Goal: Task Accomplishment & Management: Complete application form

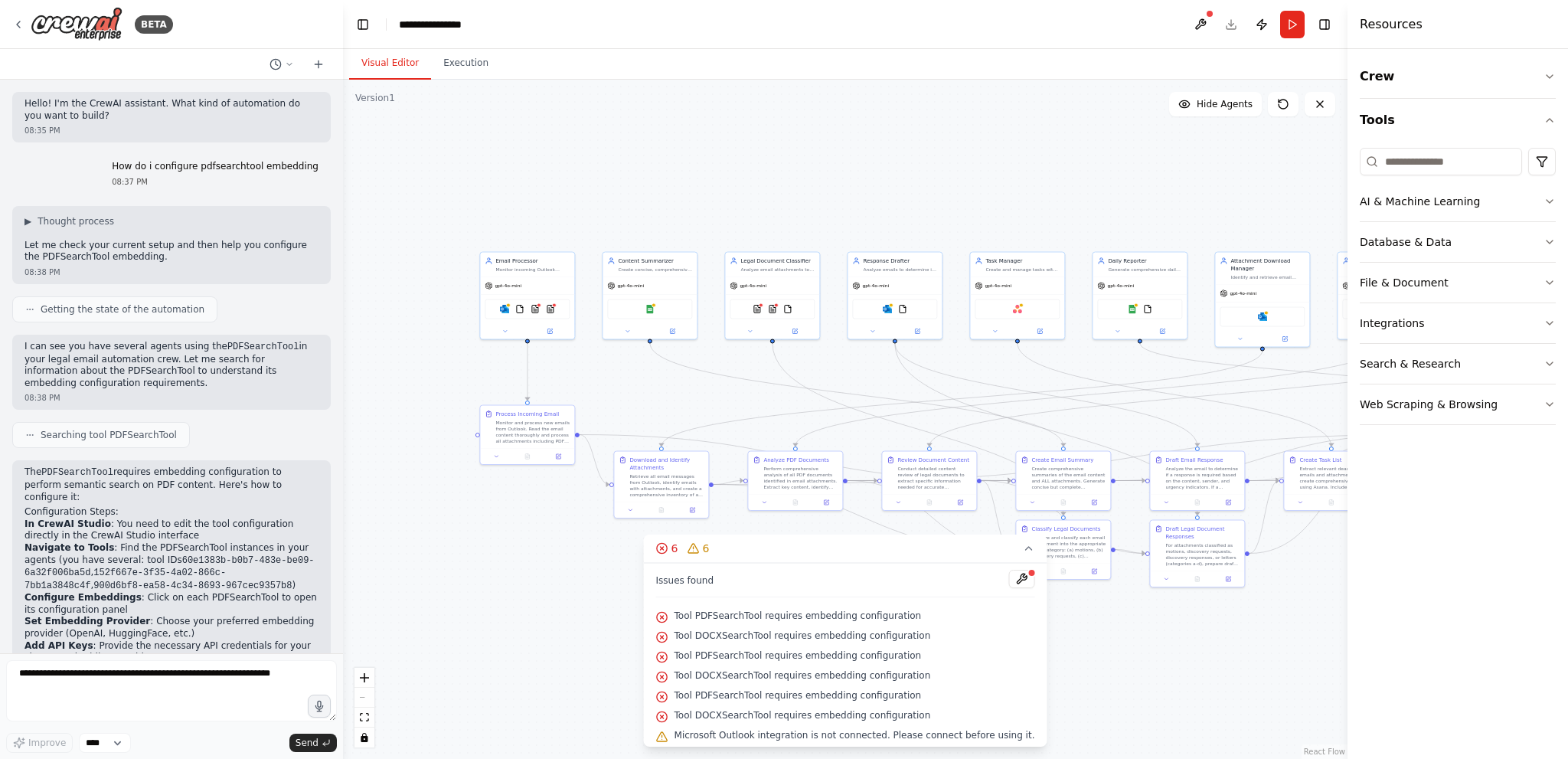
scroll to position [227, 0]
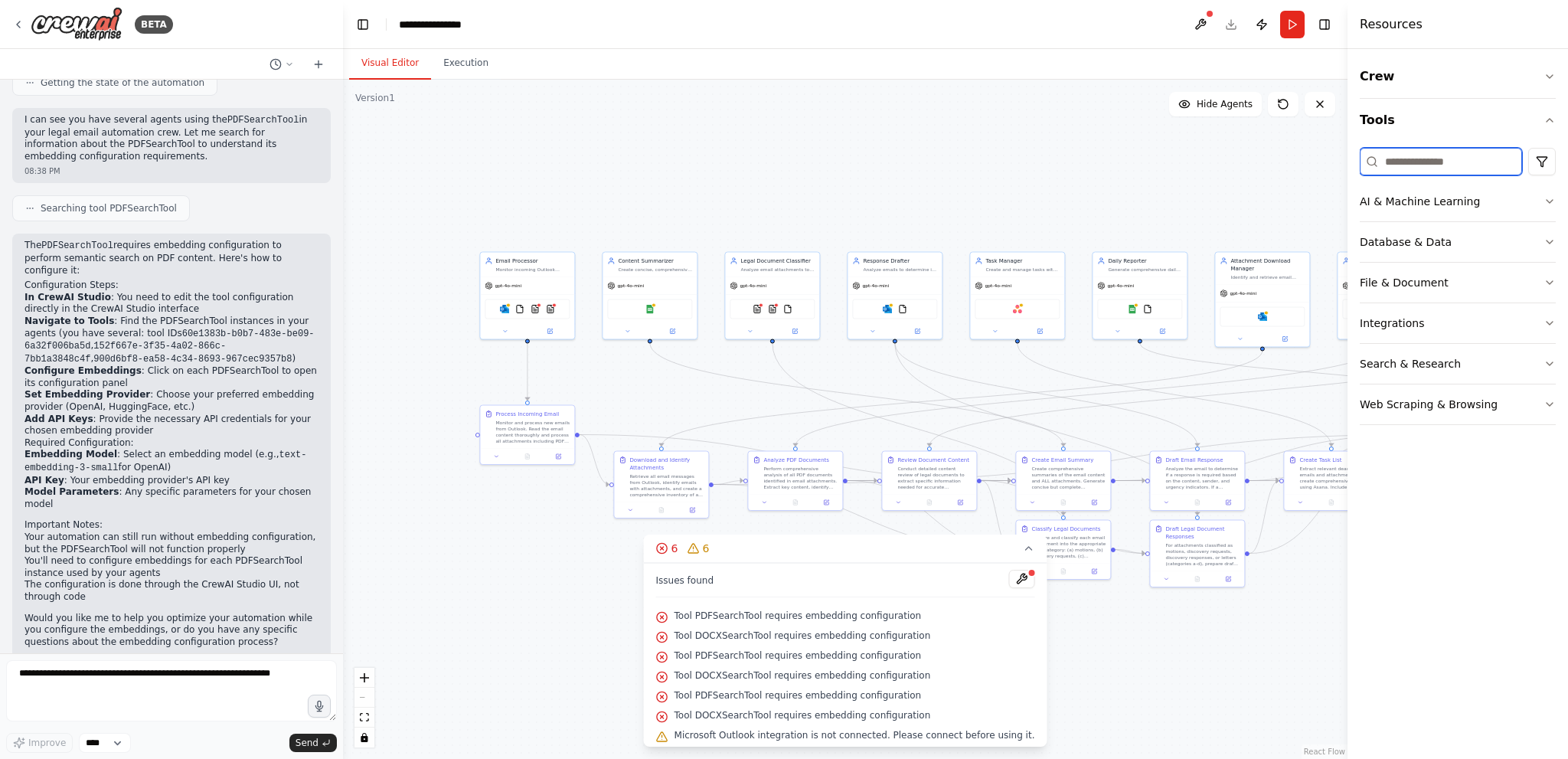
click at [1388, 154] on input at bounding box center [1441, 162] width 162 height 28
type input "***"
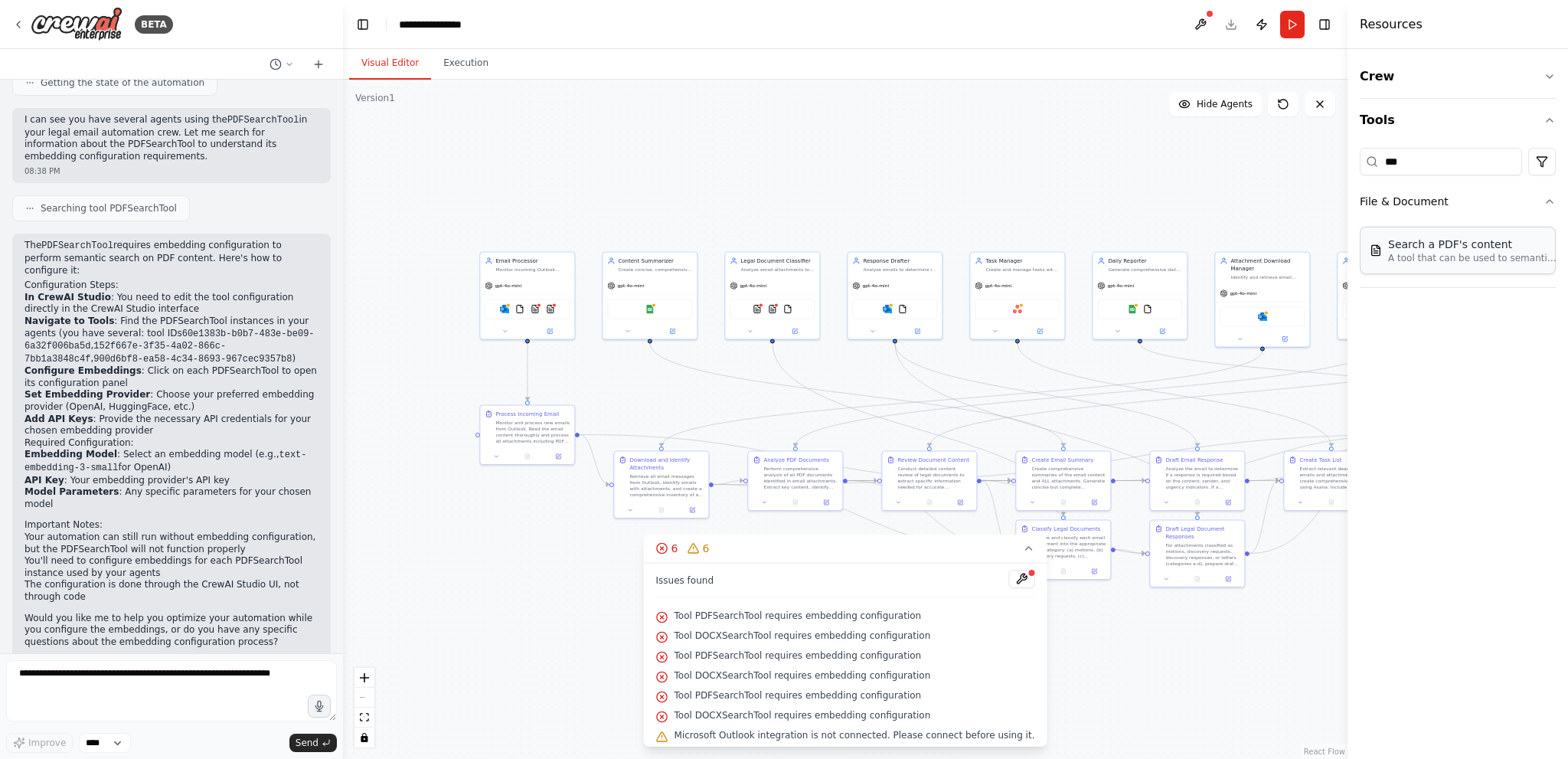
click at [1428, 264] on div "Search a PDF's content A tool that can be used to semantic search a query from …" at bounding box center [1458, 251] width 196 height 47
click at [1413, 210] on button "File & Document" at bounding box center [1458, 201] width 196 height 40
click at [1409, 198] on button "File & Document" at bounding box center [1458, 201] width 196 height 40
click at [1433, 262] on p "A tool that can be used to semantic search a query from a PDF's content." at bounding box center [1472, 258] width 168 height 12
click at [1435, 244] on div "Search a PDF's content" at bounding box center [1472, 244] width 168 height 16
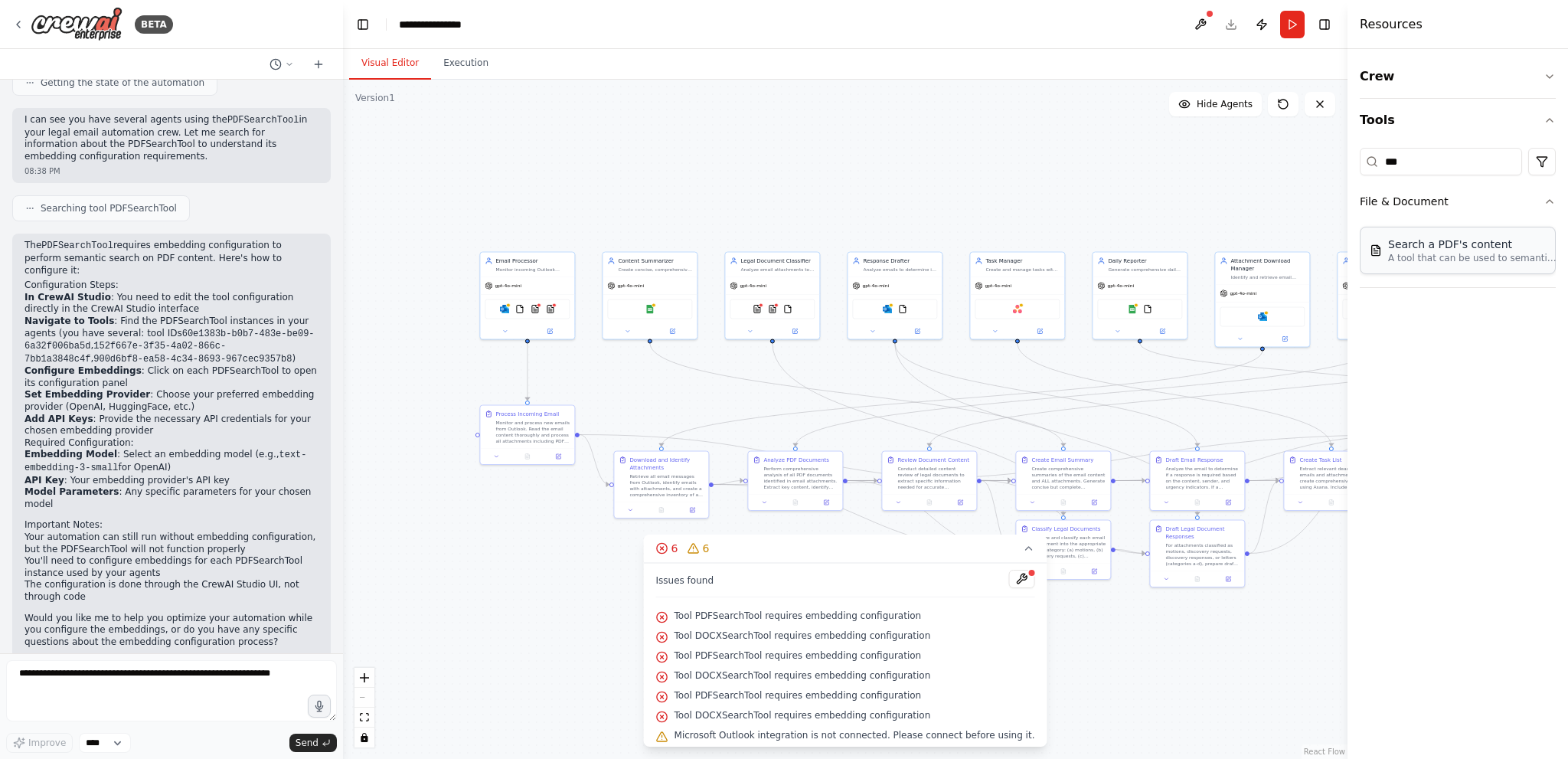
click at [1366, 253] on div "Search a PDF's content A tool that can be used to semantic search a query from …" at bounding box center [1458, 251] width 196 height 47
click at [1378, 252] on img at bounding box center [1375, 250] width 12 height 12
click at [1378, 251] on img at bounding box center [1375, 250] width 12 height 12
click at [1458, 247] on div "Search a PDF's content" at bounding box center [1472, 244] width 168 height 16
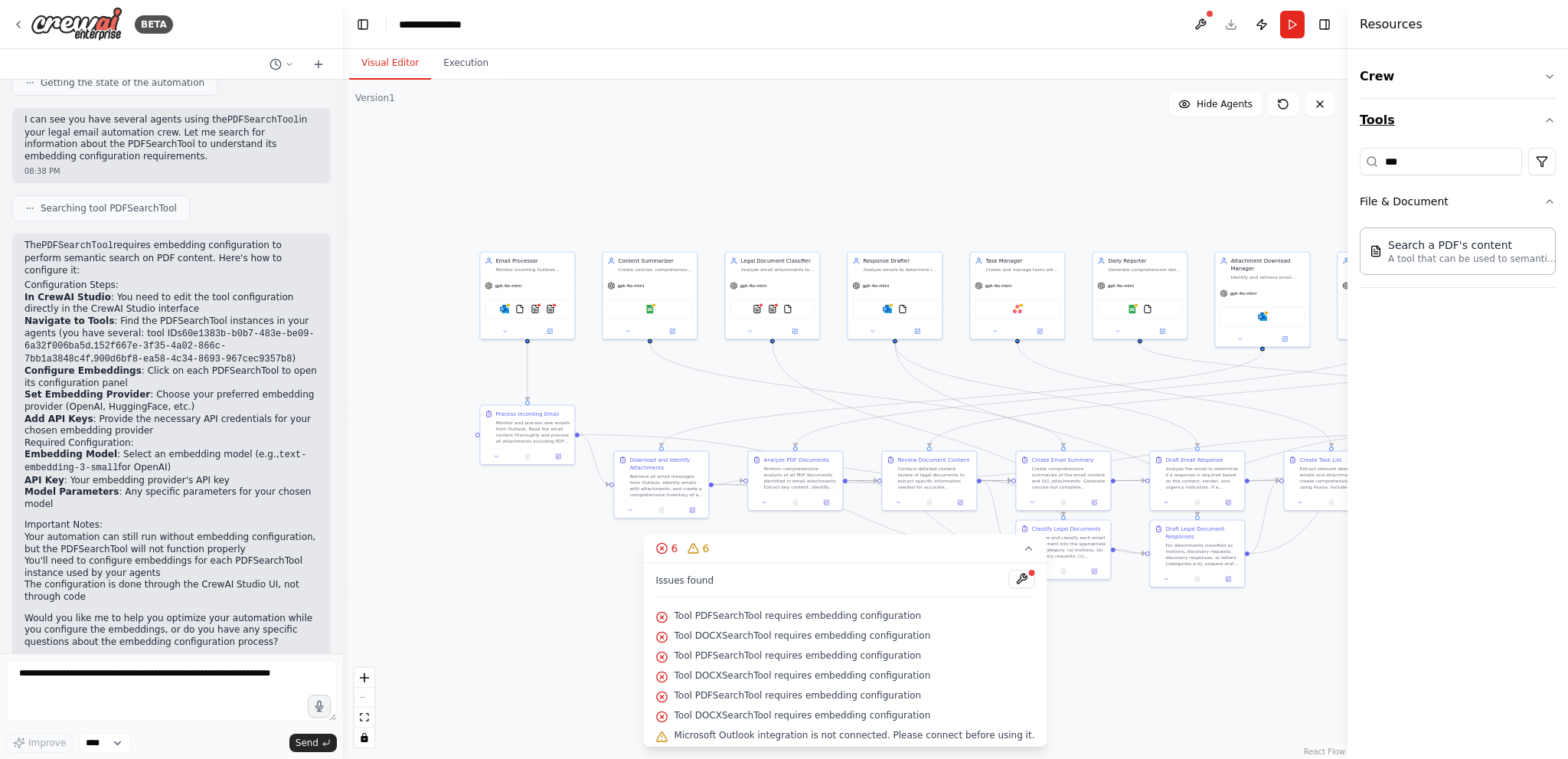
click at [1460, 140] on button "Tools" at bounding box center [1458, 120] width 196 height 43
click at [1366, 118] on button "Tools" at bounding box center [1458, 120] width 196 height 43
click at [1552, 277] on icon "button" at bounding box center [1549, 282] width 12 height 12
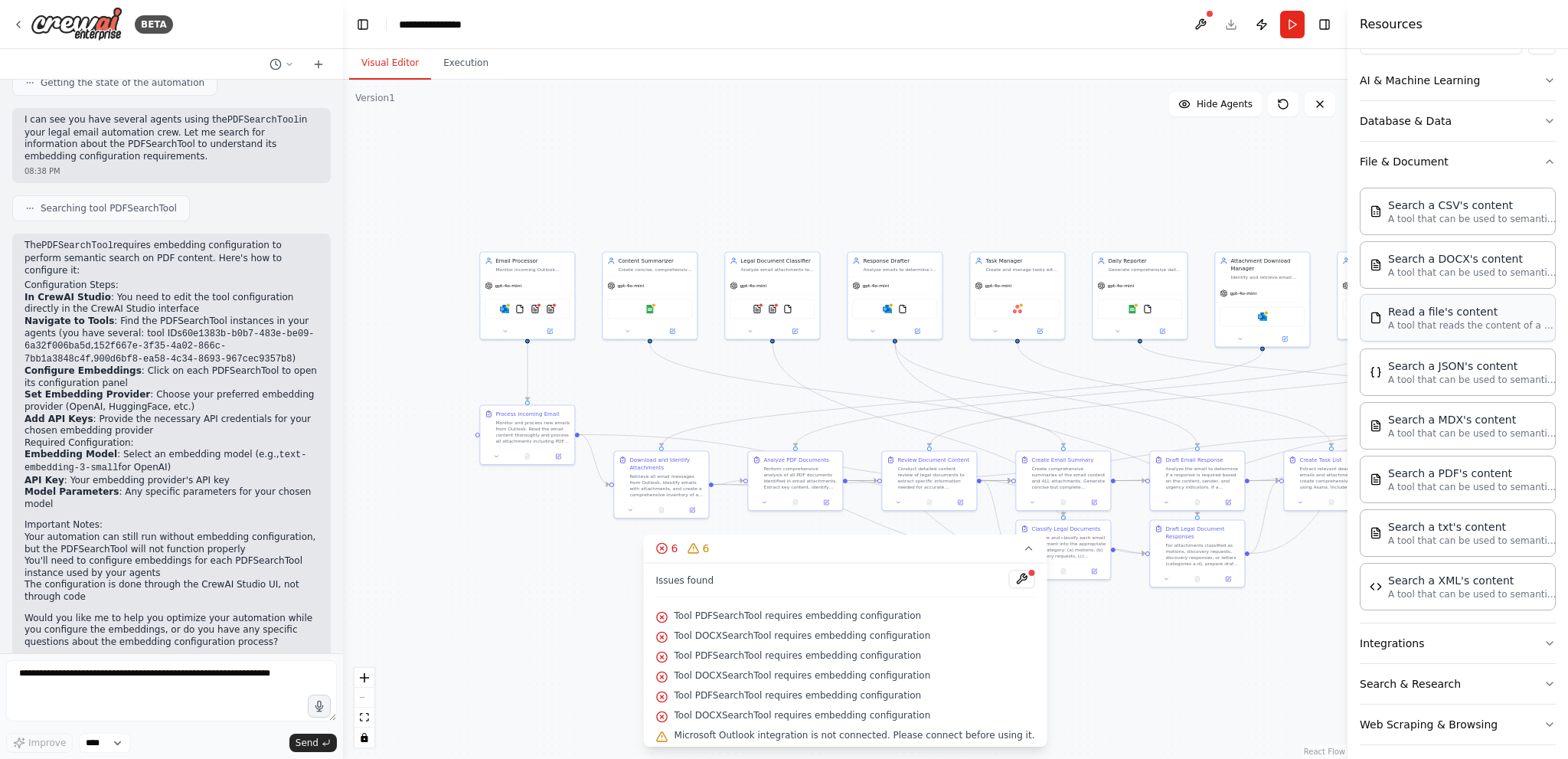
scroll to position [128, 0]
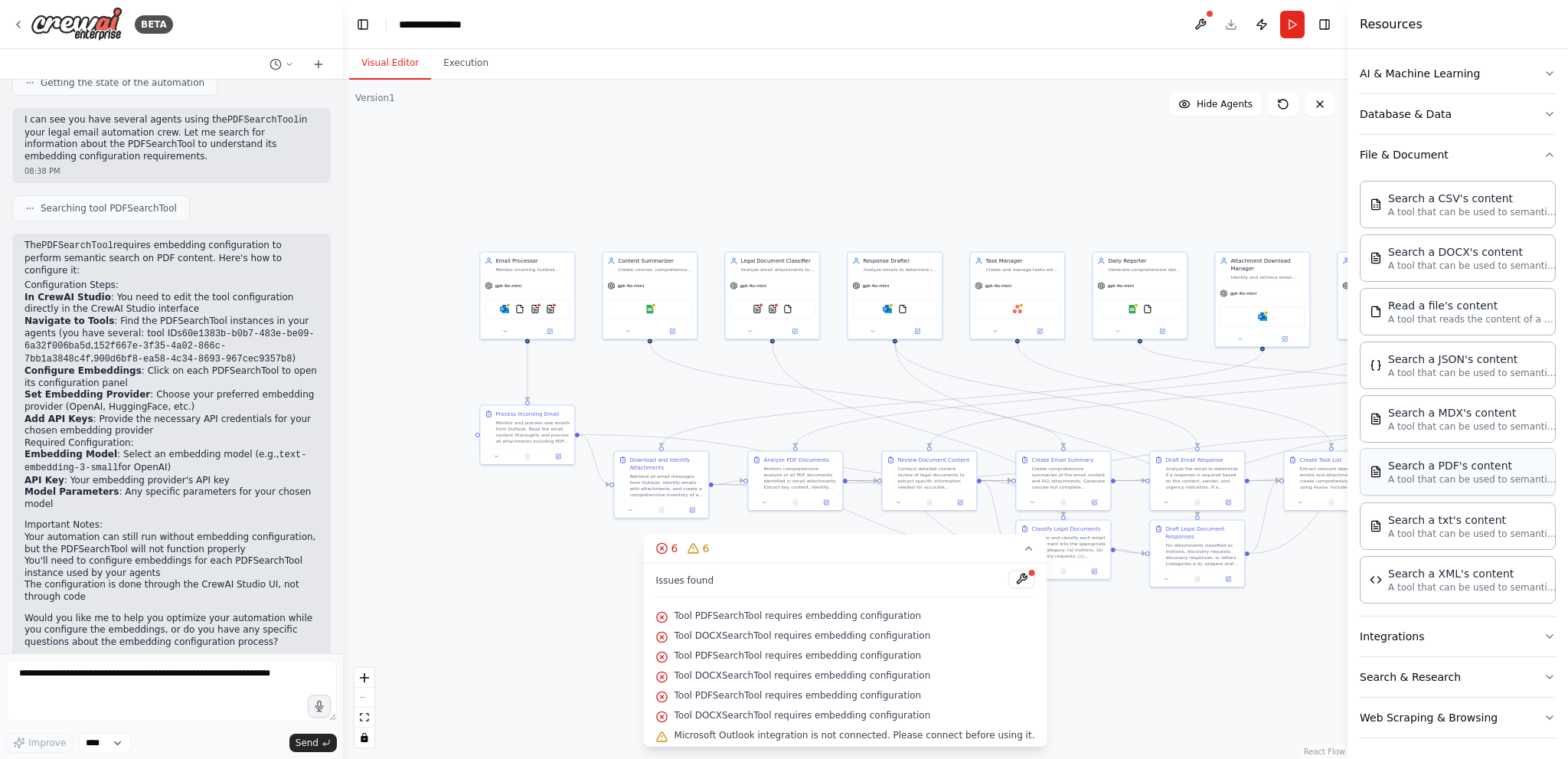
drag, startPoint x: 1445, startPoint y: 462, endPoint x: 1447, endPoint y: 473, distance: 11.2
click at [1447, 473] on p "A tool that can be used to semantic search a query from a PDF's content." at bounding box center [1472, 479] width 168 height 12
click at [1373, 471] on img at bounding box center [1375, 471] width 12 height 12
click at [1431, 473] on p "A tool that can be used to semantic search a query from a PDF's content." at bounding box center [1472, 479] width 168 height 12
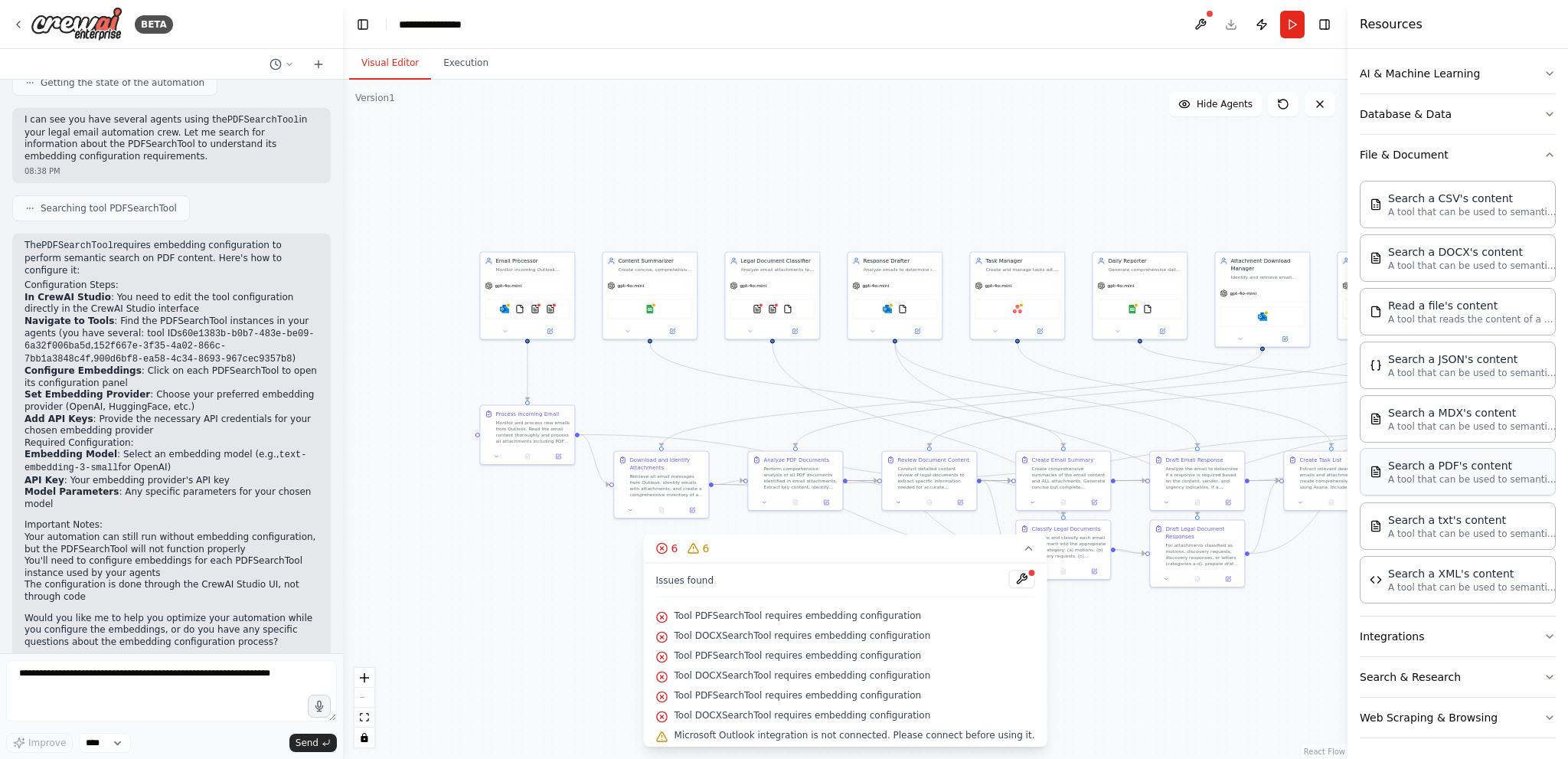
click at [1431, 473] on p "A tool that can be used to semantic search a query from a PDF's content." at bounding box center [1472, 479] width 168 height 12
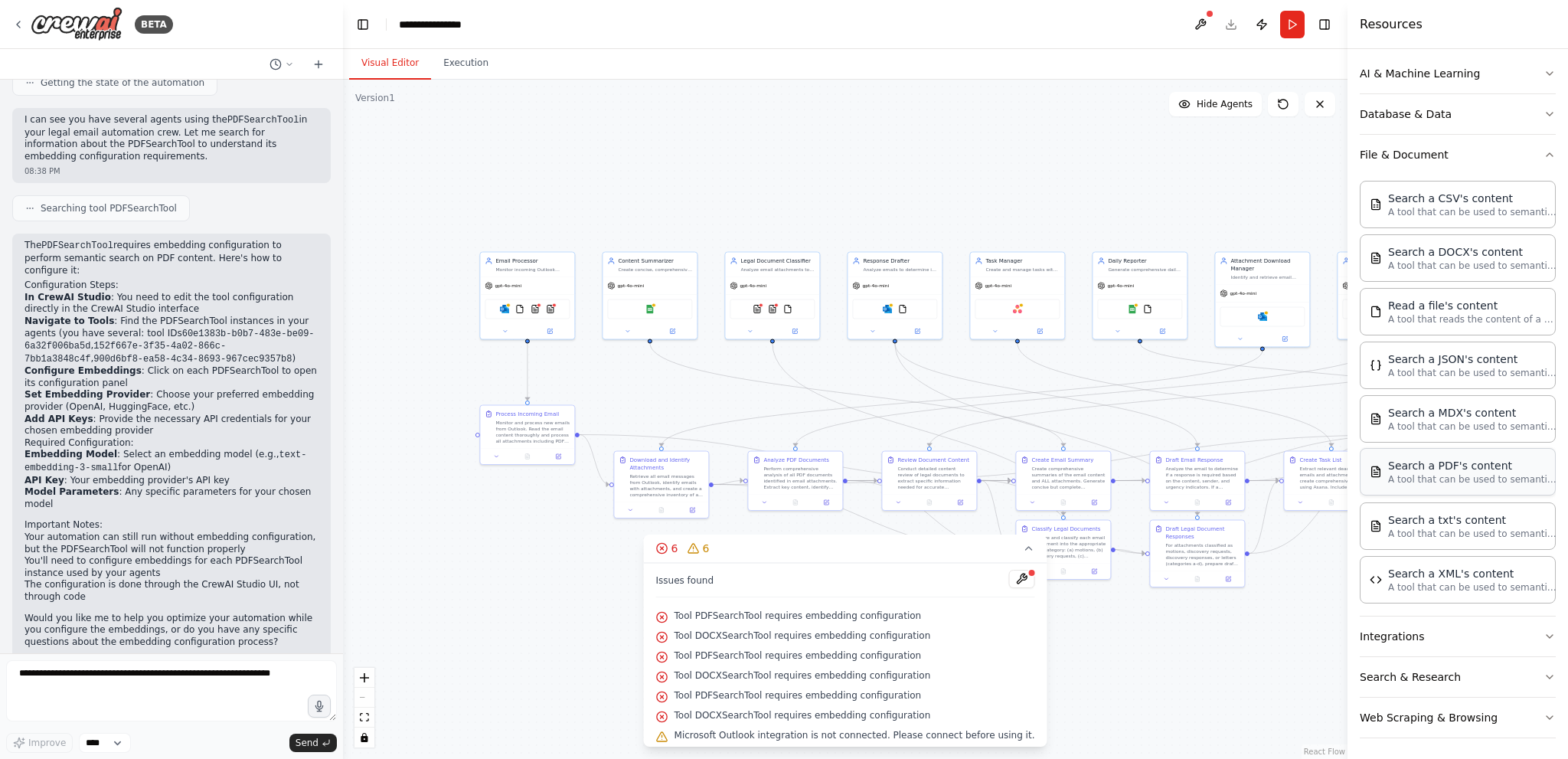
click at [1431, 473] on p "A tool that can be used to semantic search a query from a PDF's content." at bounding box center [1472, 479] width 168 height 12
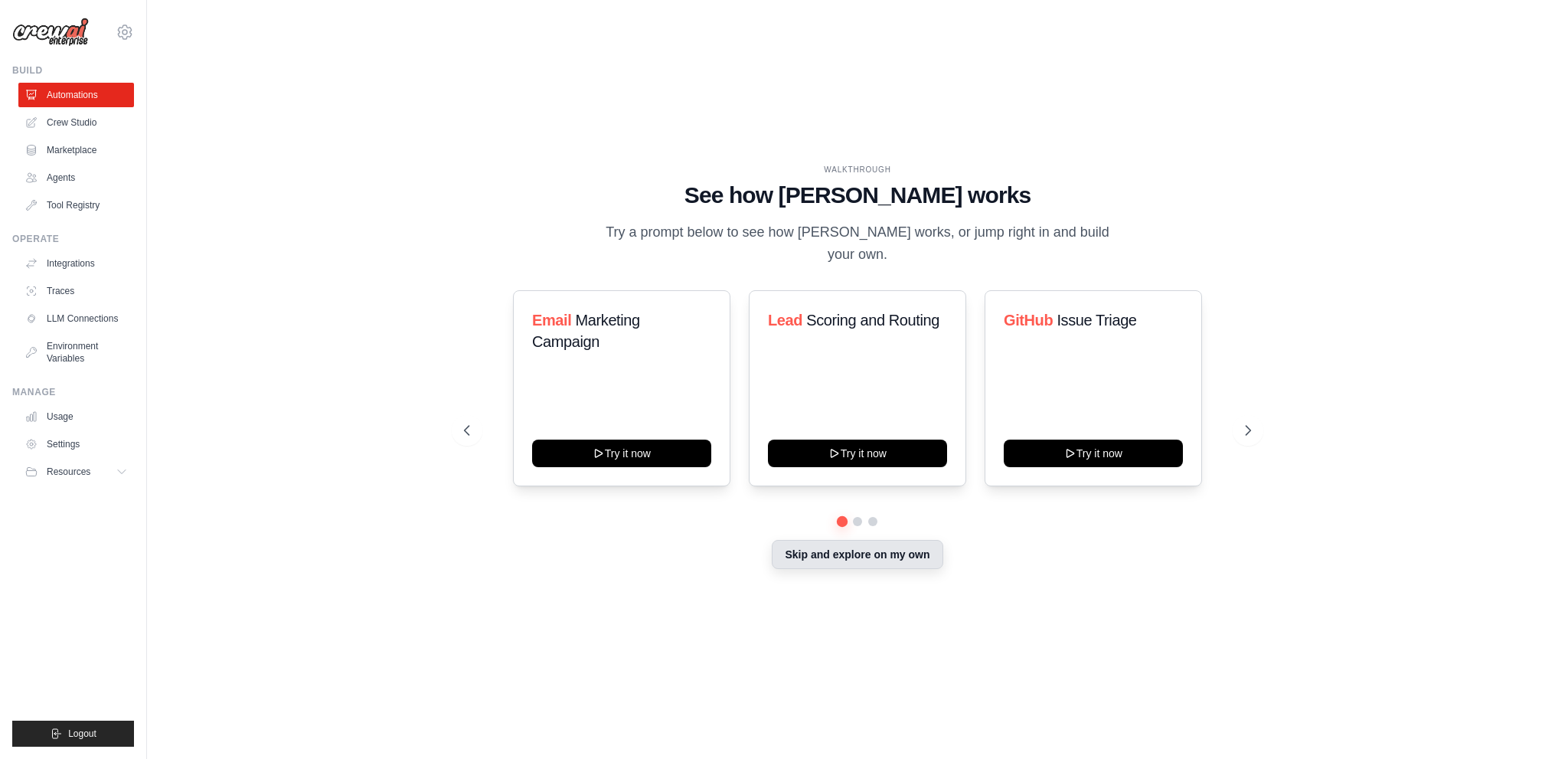
click at [837, 540] on button "Skip and explore on my own" at bounding box center [857, 554] width 171 height 29
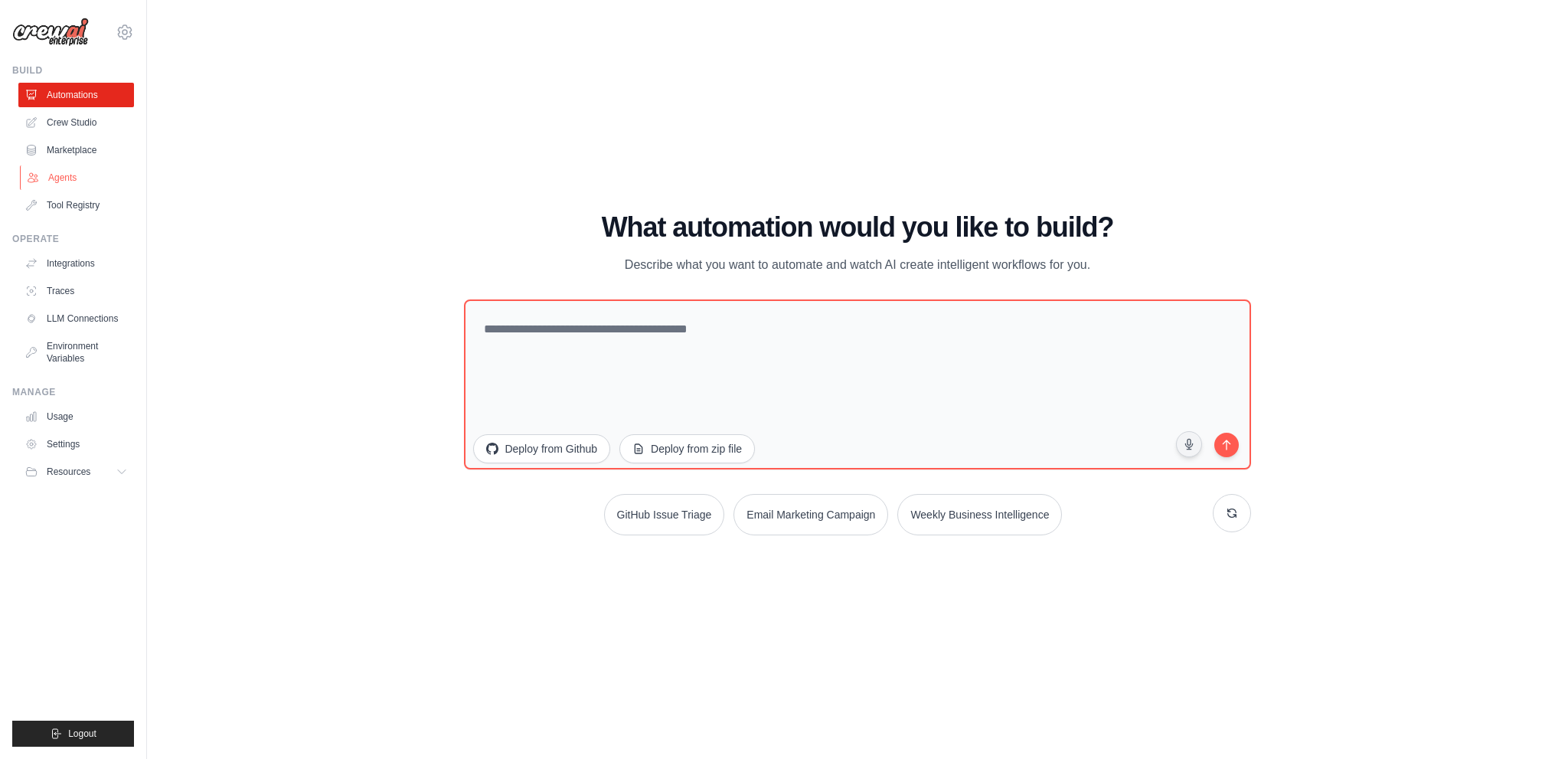
click at [47, 174] on link "Agents" at bounding box center [78, 178] width 116 height 24
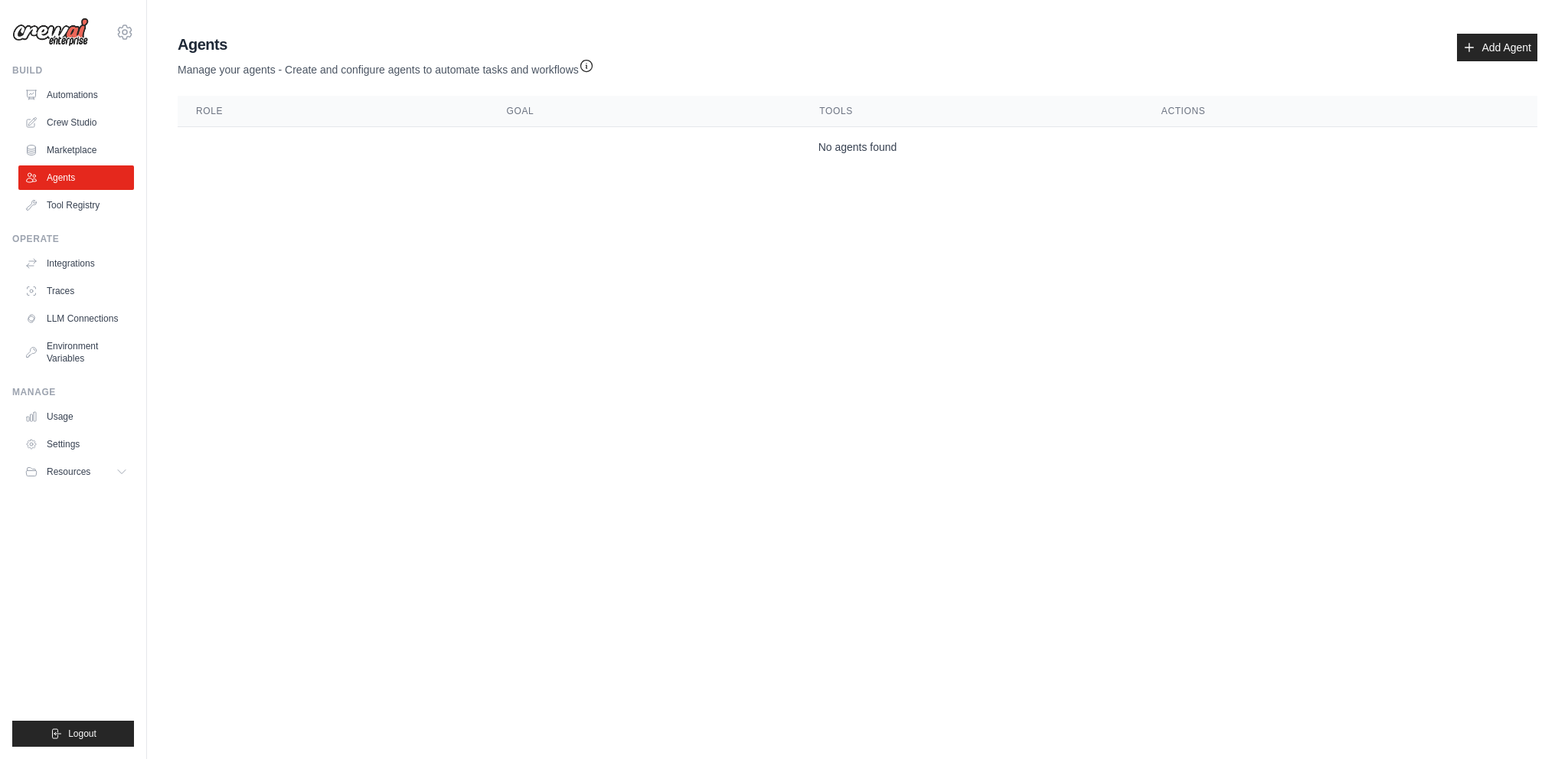
click at [93, 80] on div "Build Automations Crew Studio Marketplace Agents" at bounding box center [73, 141] width 122 height 153
click at [78, 101] on link "Automations" at bounding box center [78, 95] width 116 height 24
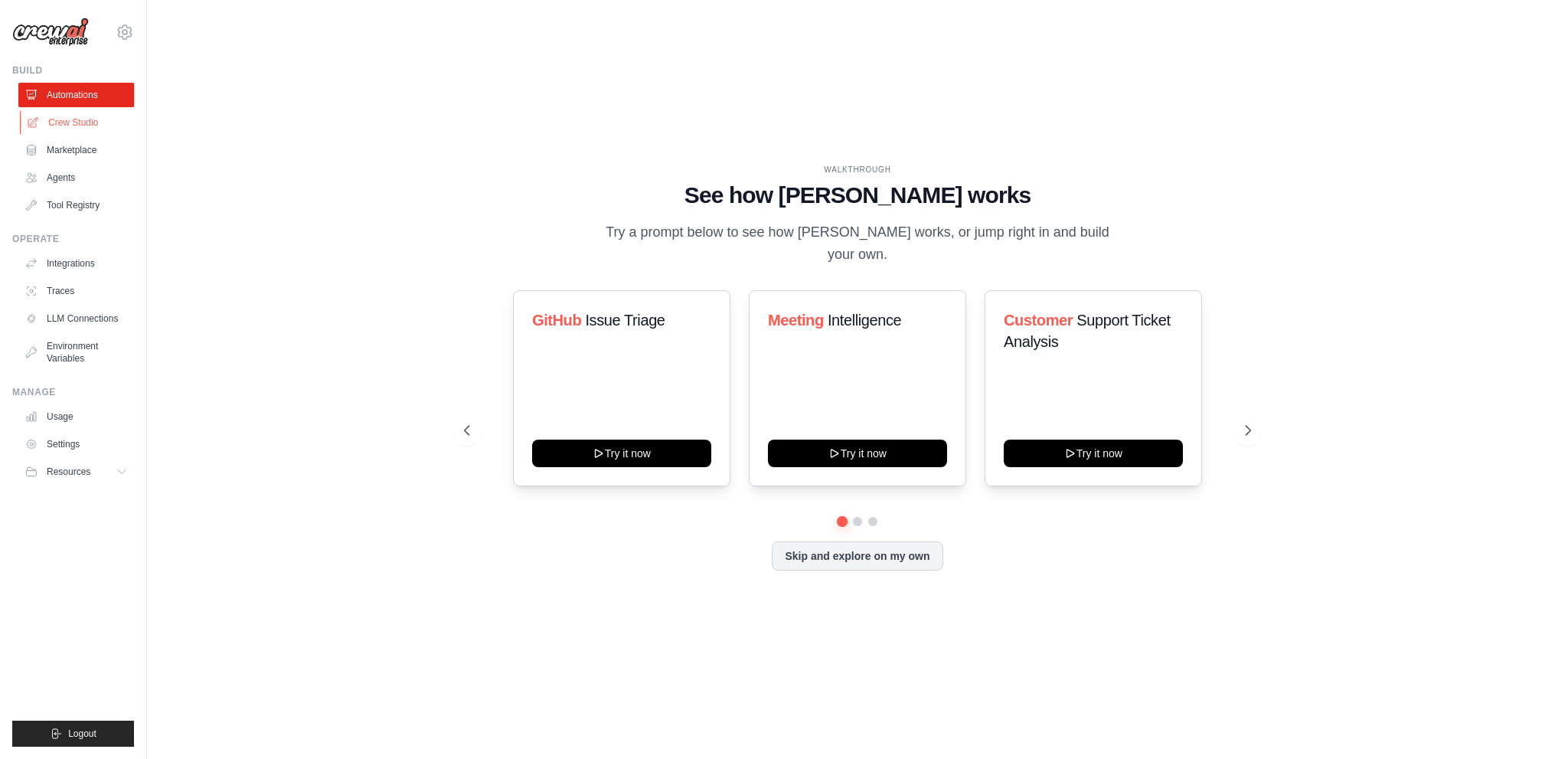
click at [68, 121] on link "Crew Studio" at bounding box center [78, 122] width 116 height 24
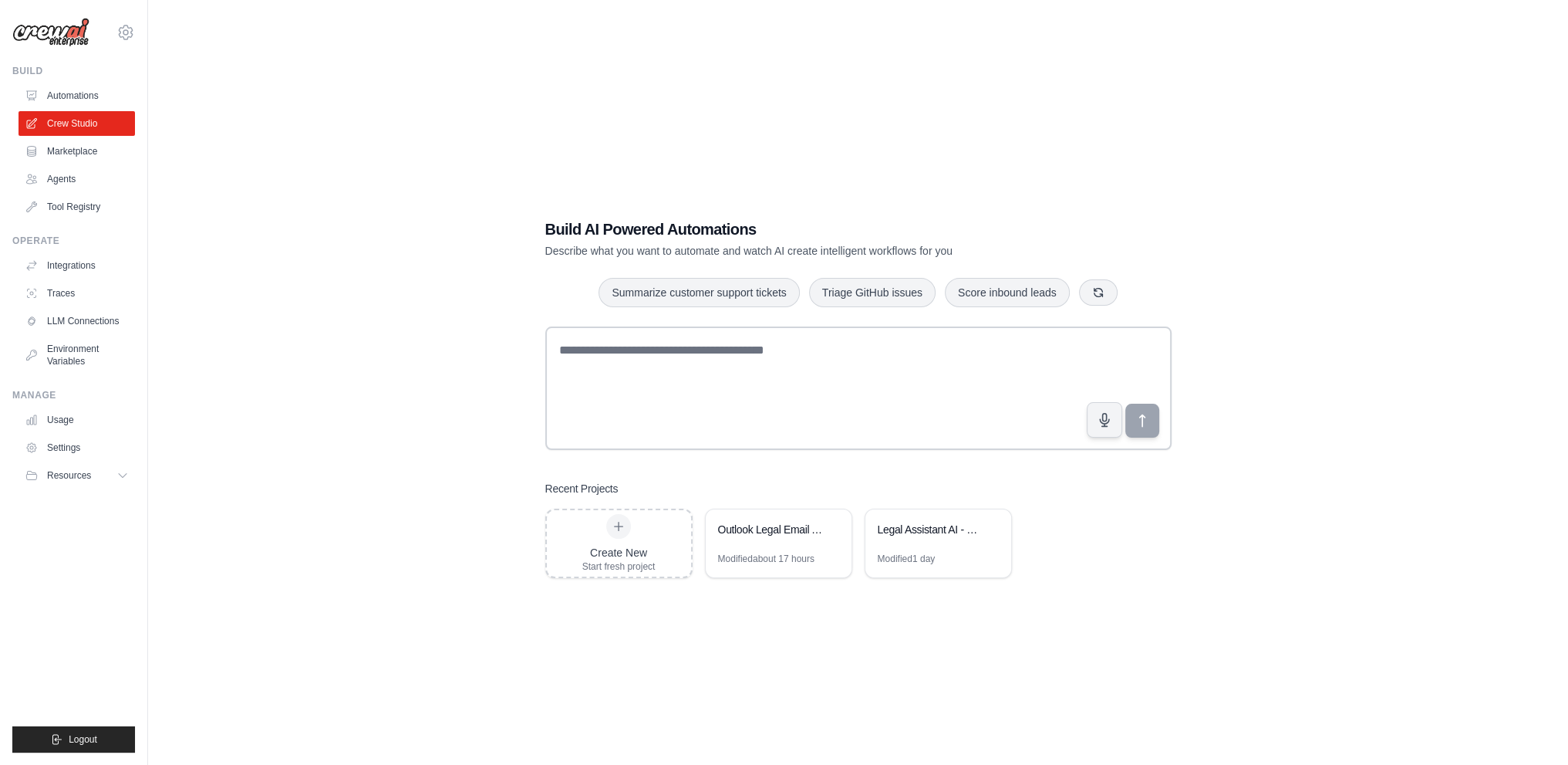
click at [67, 153] on link "Marketplace" at bounding box center [77, 151] width 117 height 25
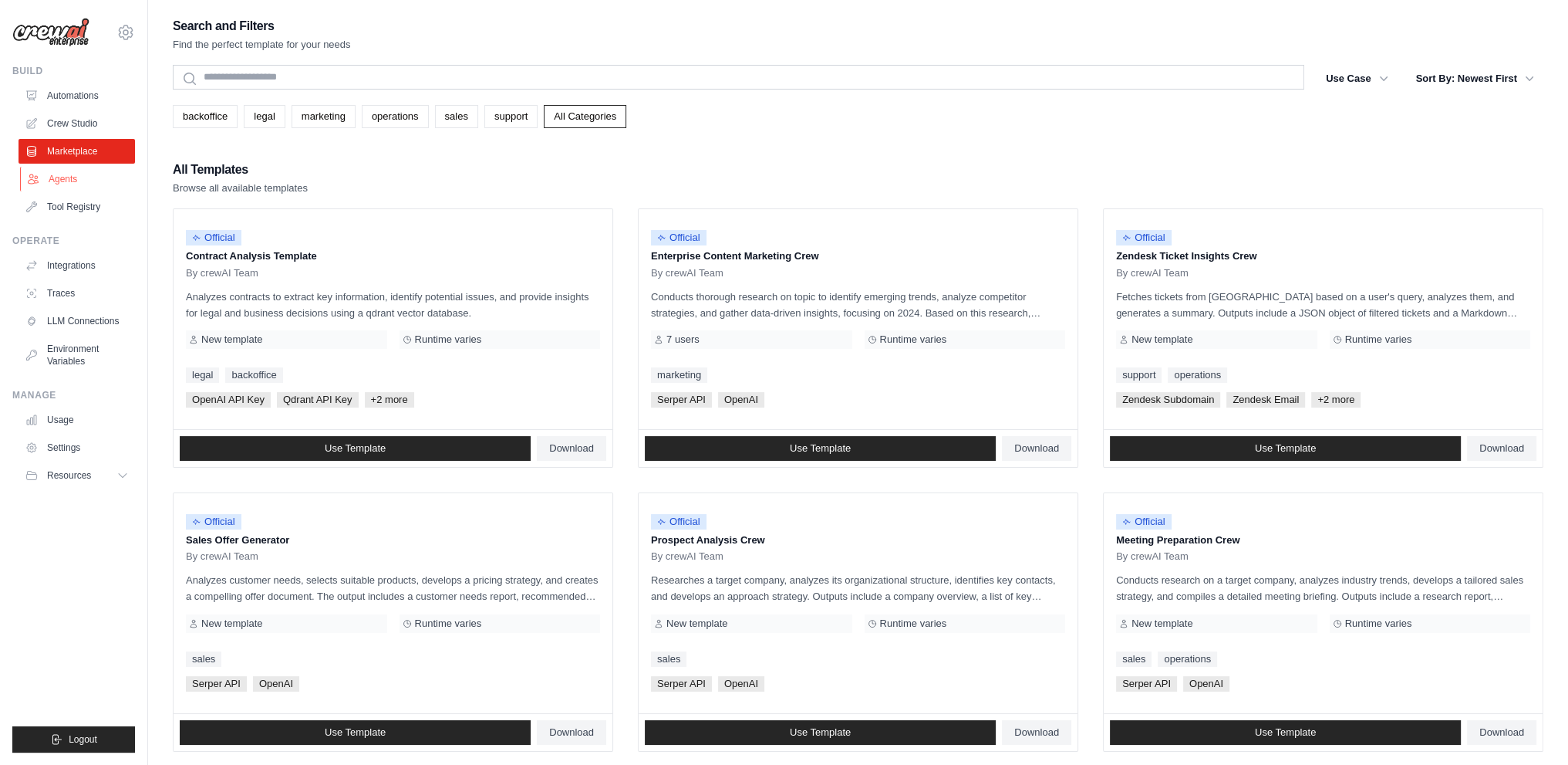
click at [57, 179] on link "Agents" at bounding box center [78, 179] width 117 height 25
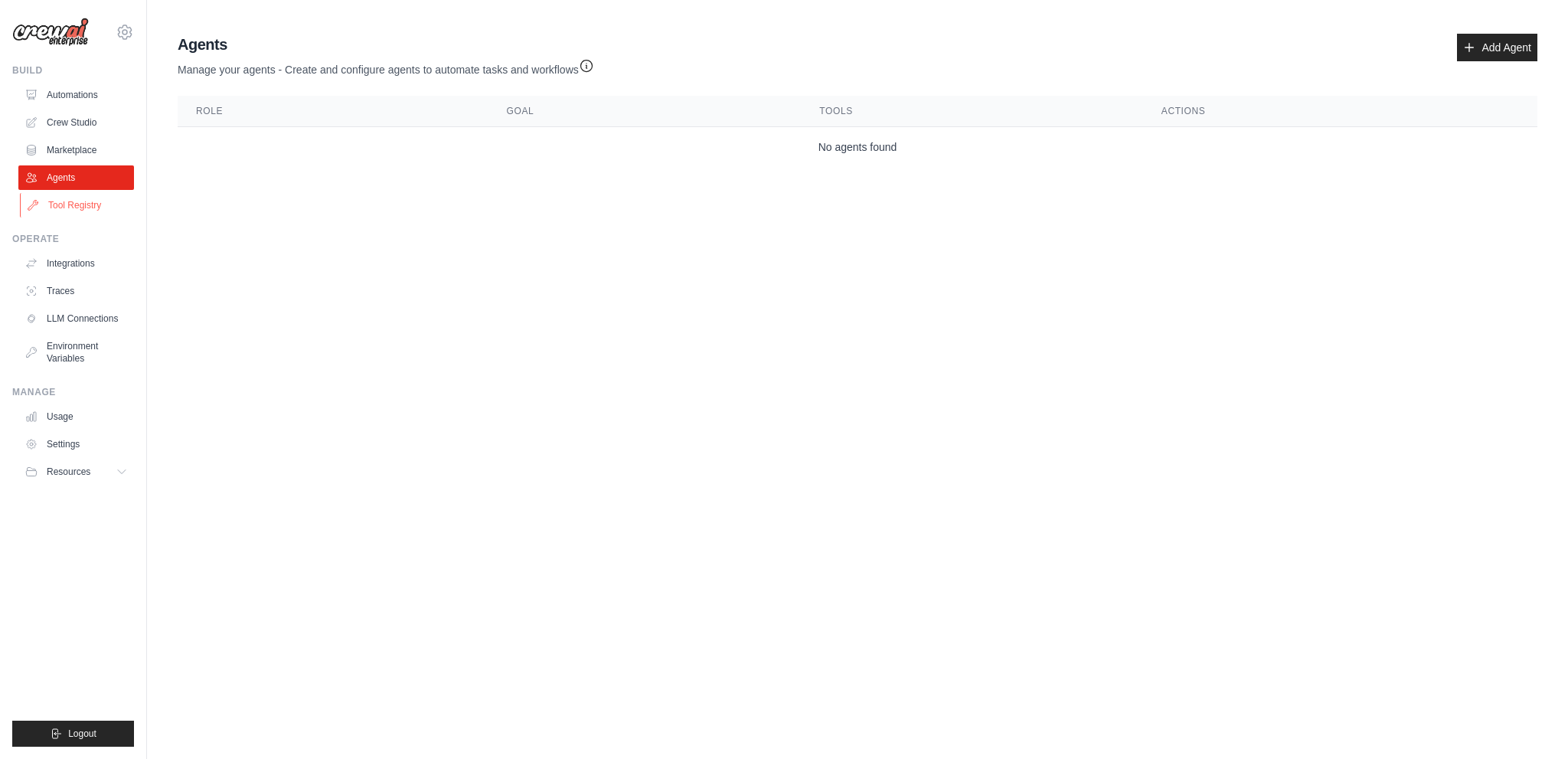
click at [56, 202] on link "Tool Registry" at bounding box center [78, 205] width 116 height 24
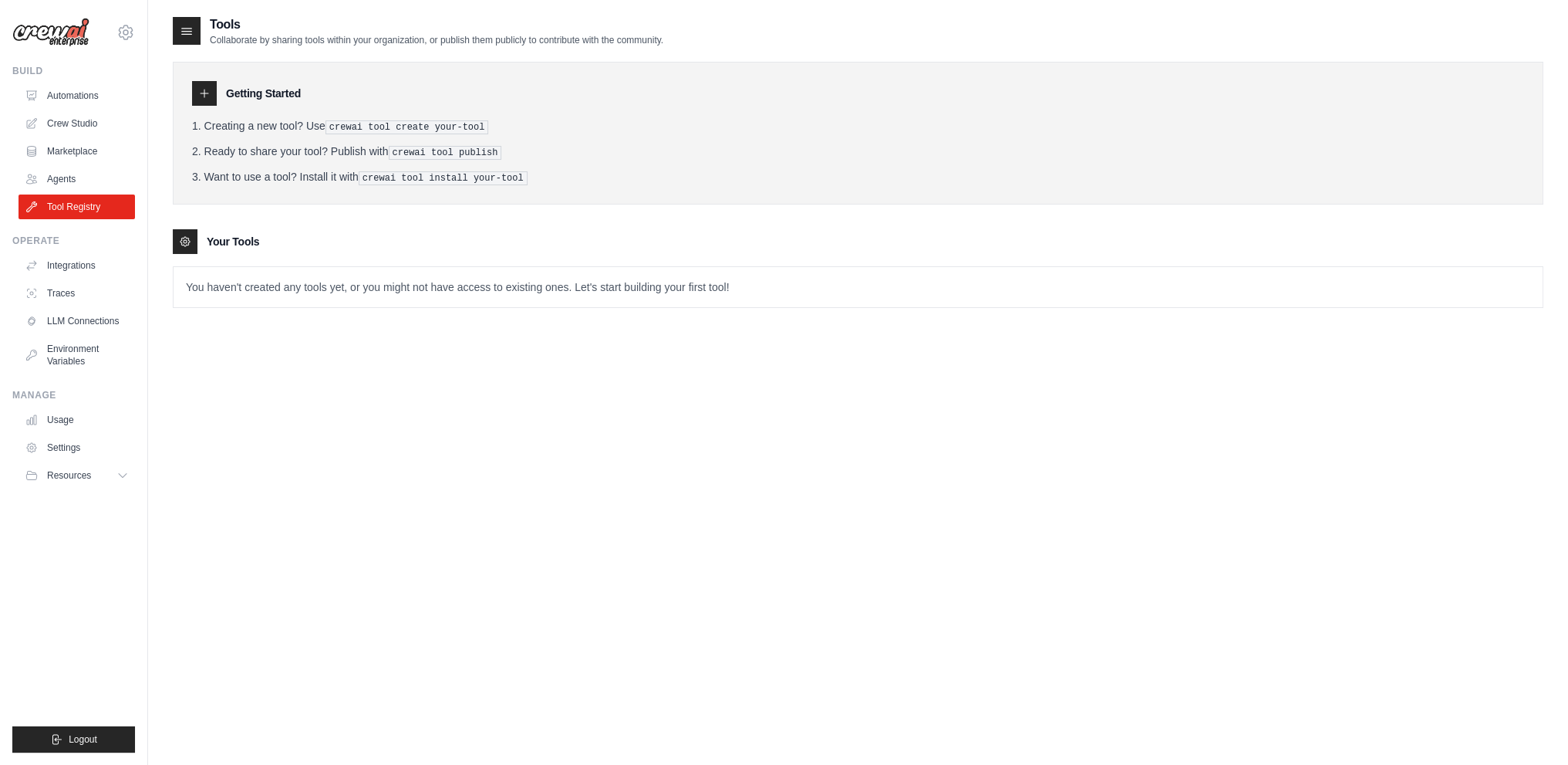
click at [54, 237] on div "Operate" at bounding box center [73, 240] width 123 height 12
click at [68, 268] on link "Integrations" at bounding box center [78, 266] width 117 height 25
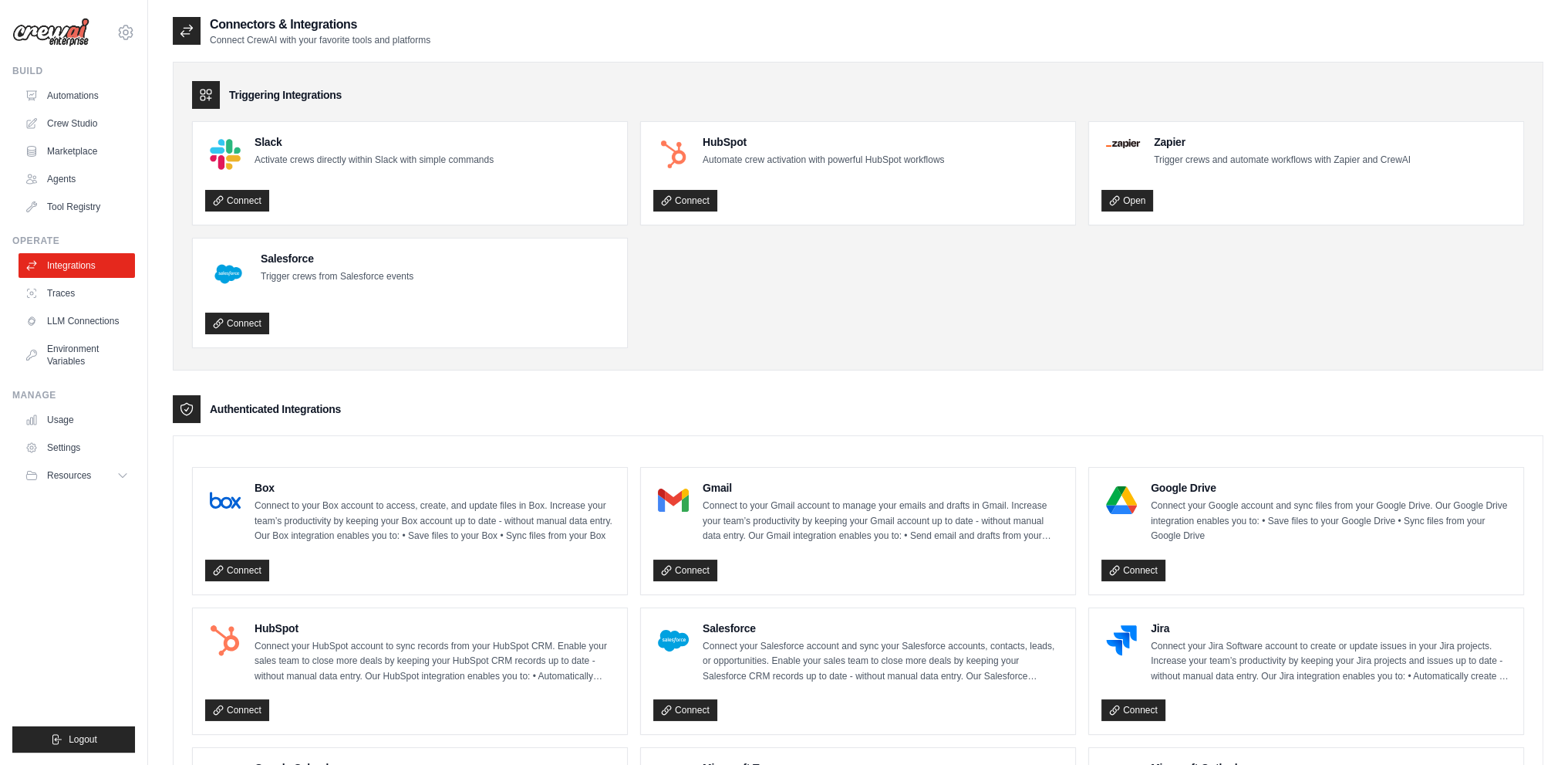
click at [71, 287] on link "Traces" at bounding box center [77, 293] width 117 height 25
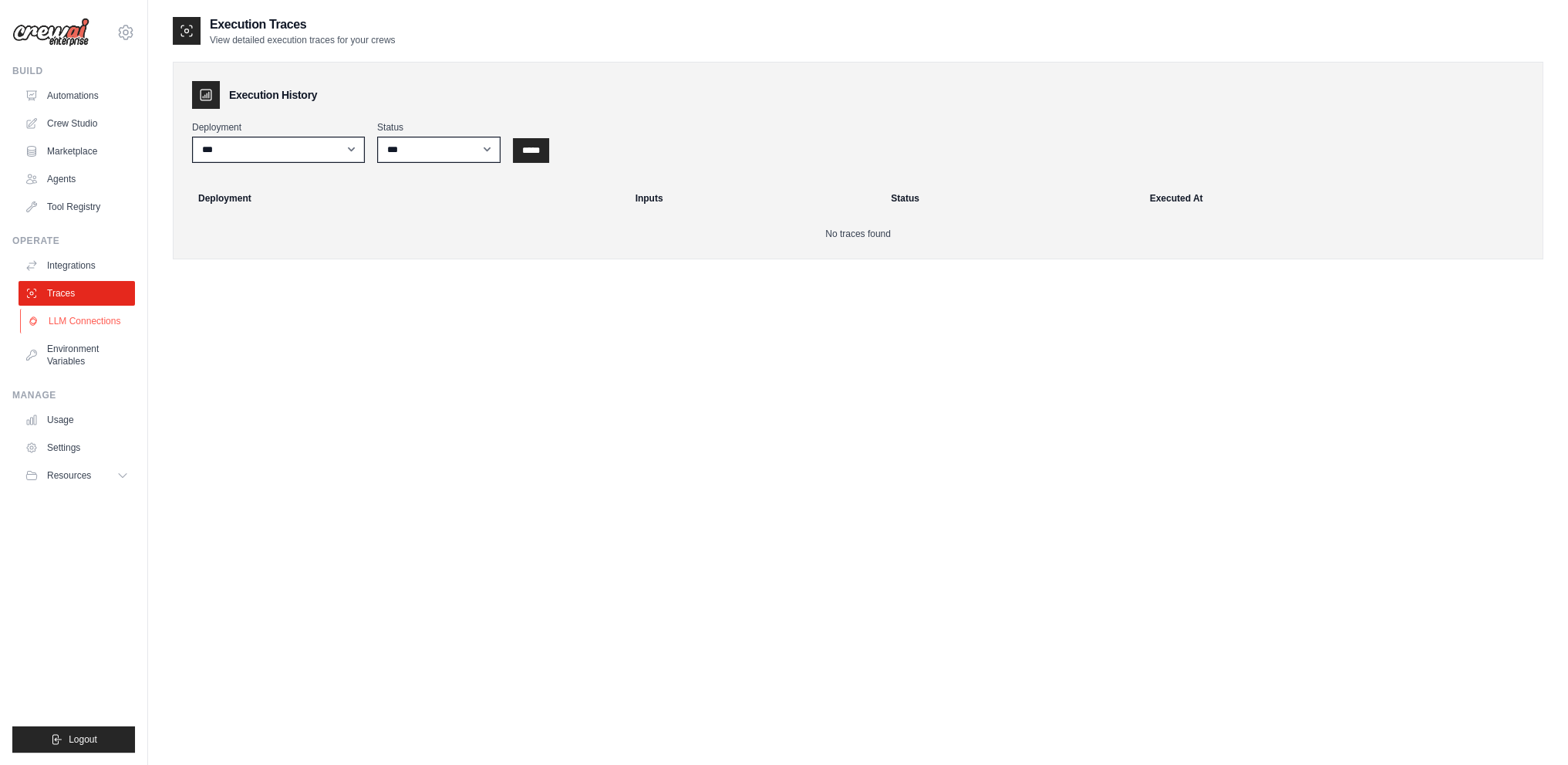
click at [71, 318] on link "LLM Connections" at bounding box center [78, 321] width 117 height 25
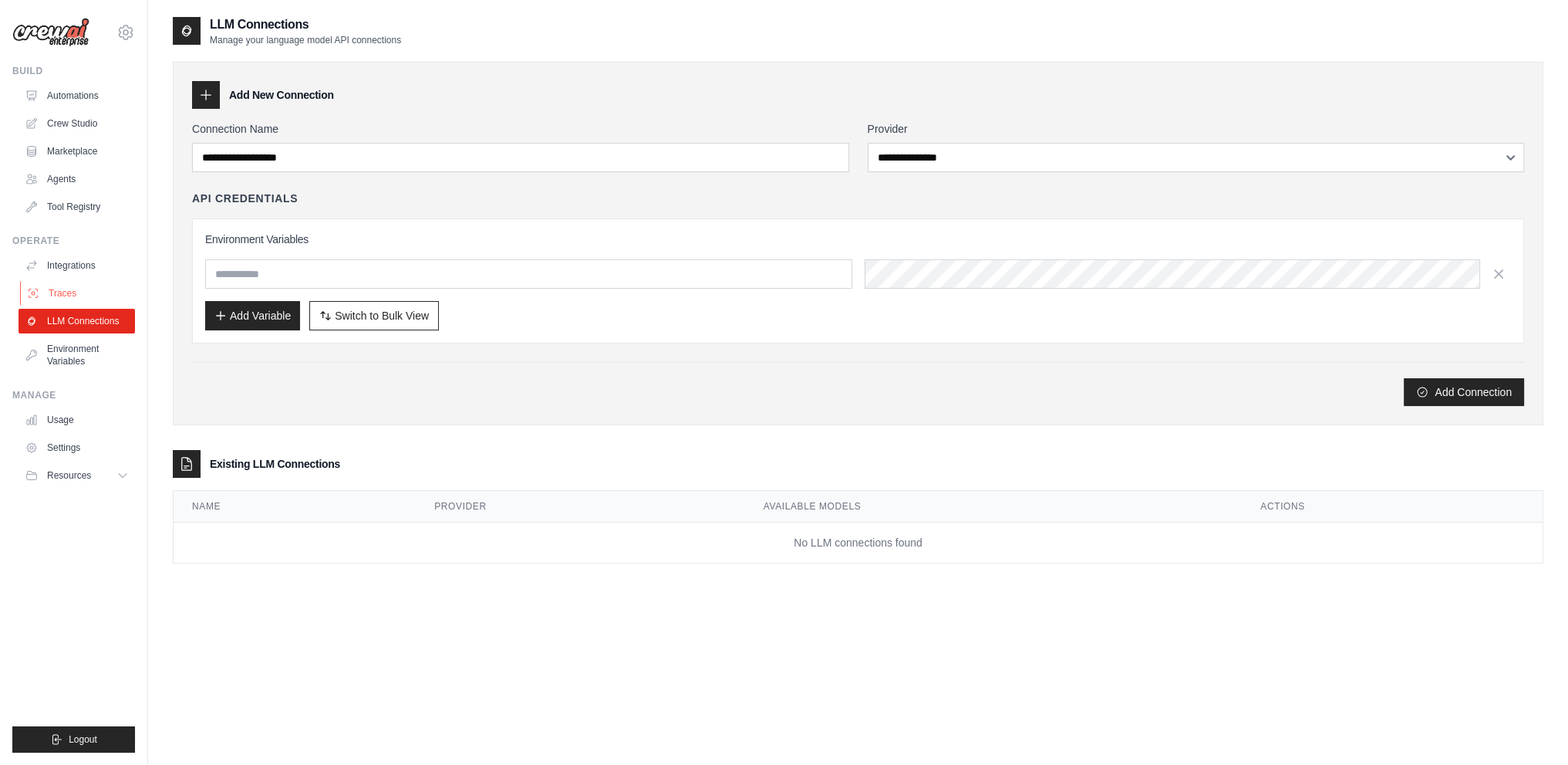
click at [76, 290] on link "Traces" at bounding box center [78, 293] width 117 height 25
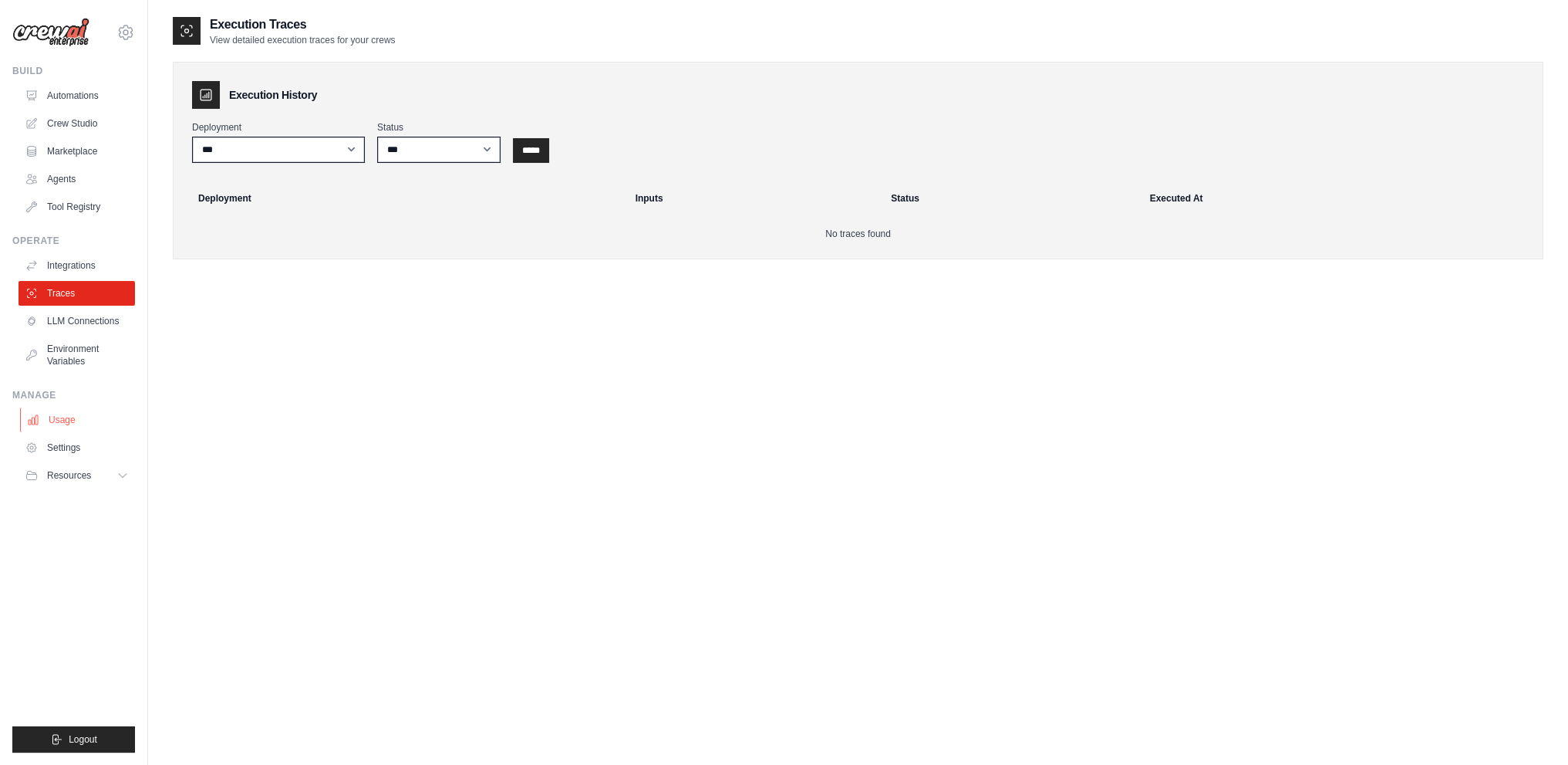
click at [65, 415] on link "Usage" at bounding box center [78, 420] width 117 height 25
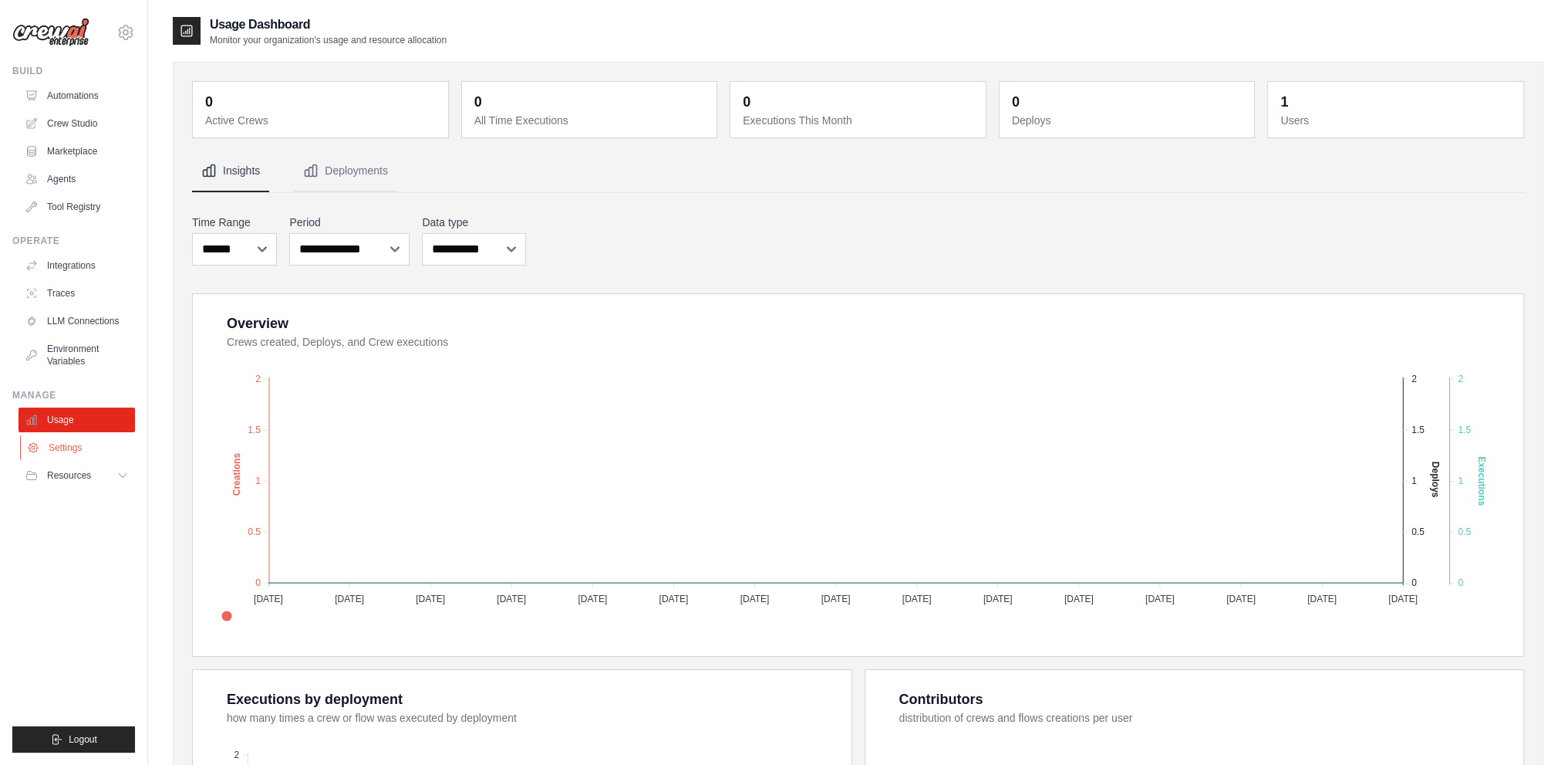
click at [68, 450] on link "Settings" at bounding box center [78, 447] width 117 height 25
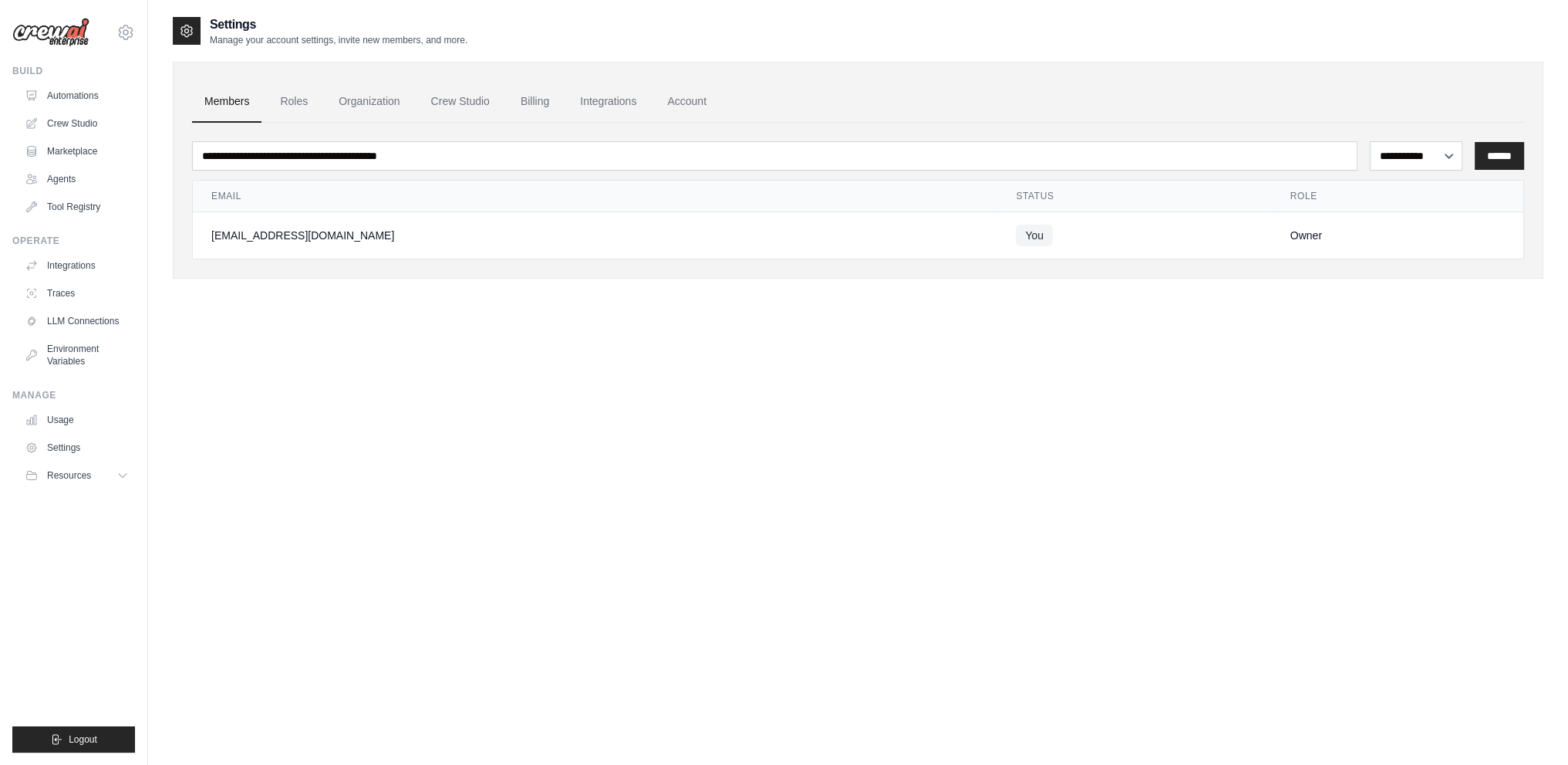
click at [85, 494] on ul "Build Automations Crew Studio Marketplace Agents" at bounding box center [73, 409] width 123 height 688
click at [86, 480] on span "Resources" at bounding box center [70, 475] width 44 height 12
click at [80, 174] on link "Agents" at bounding box center [78, 179] width 117 height 25
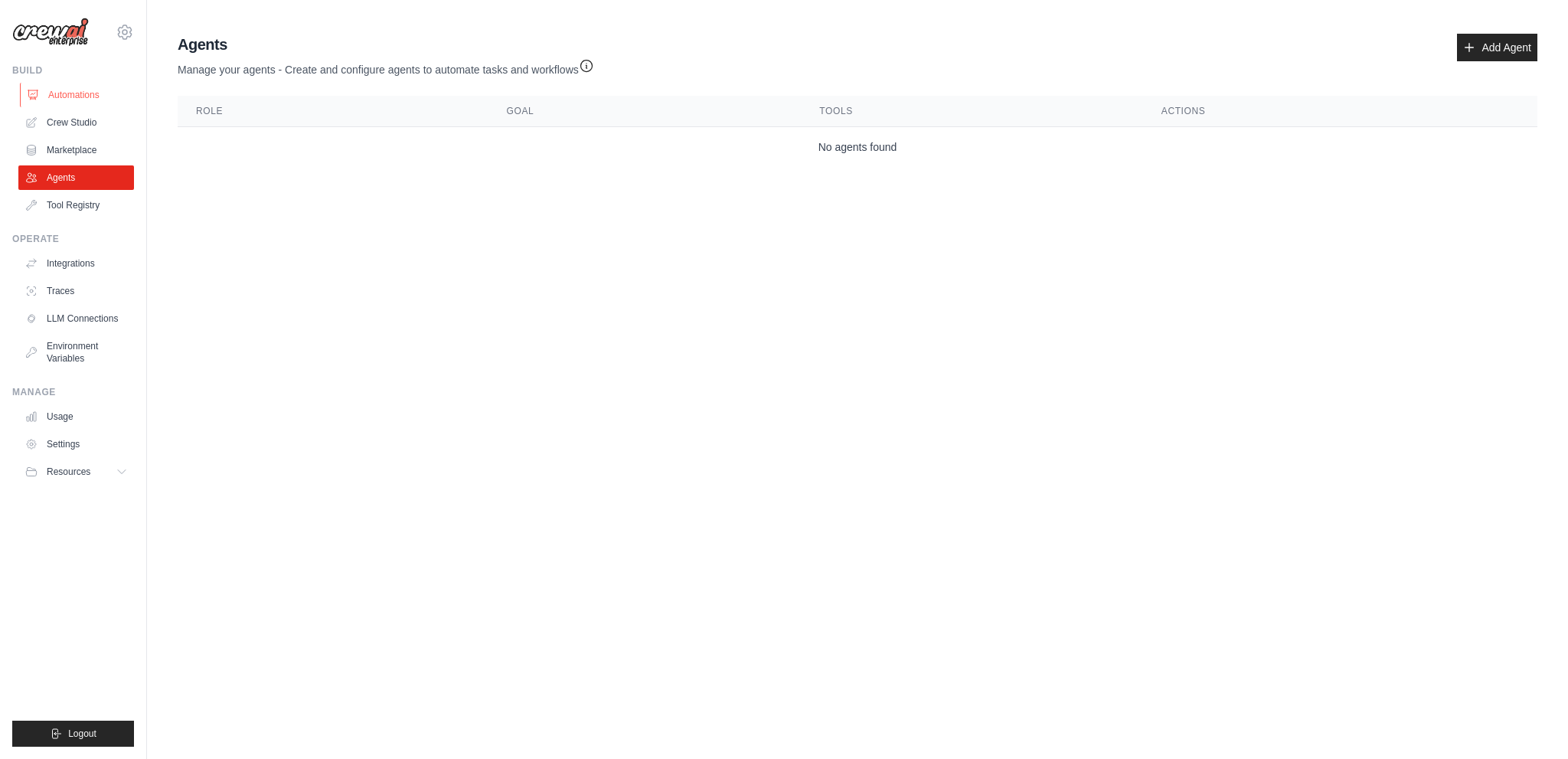
click at [71, 92] on link "Automations" at bounding box center [78, 95] width 116 height 24
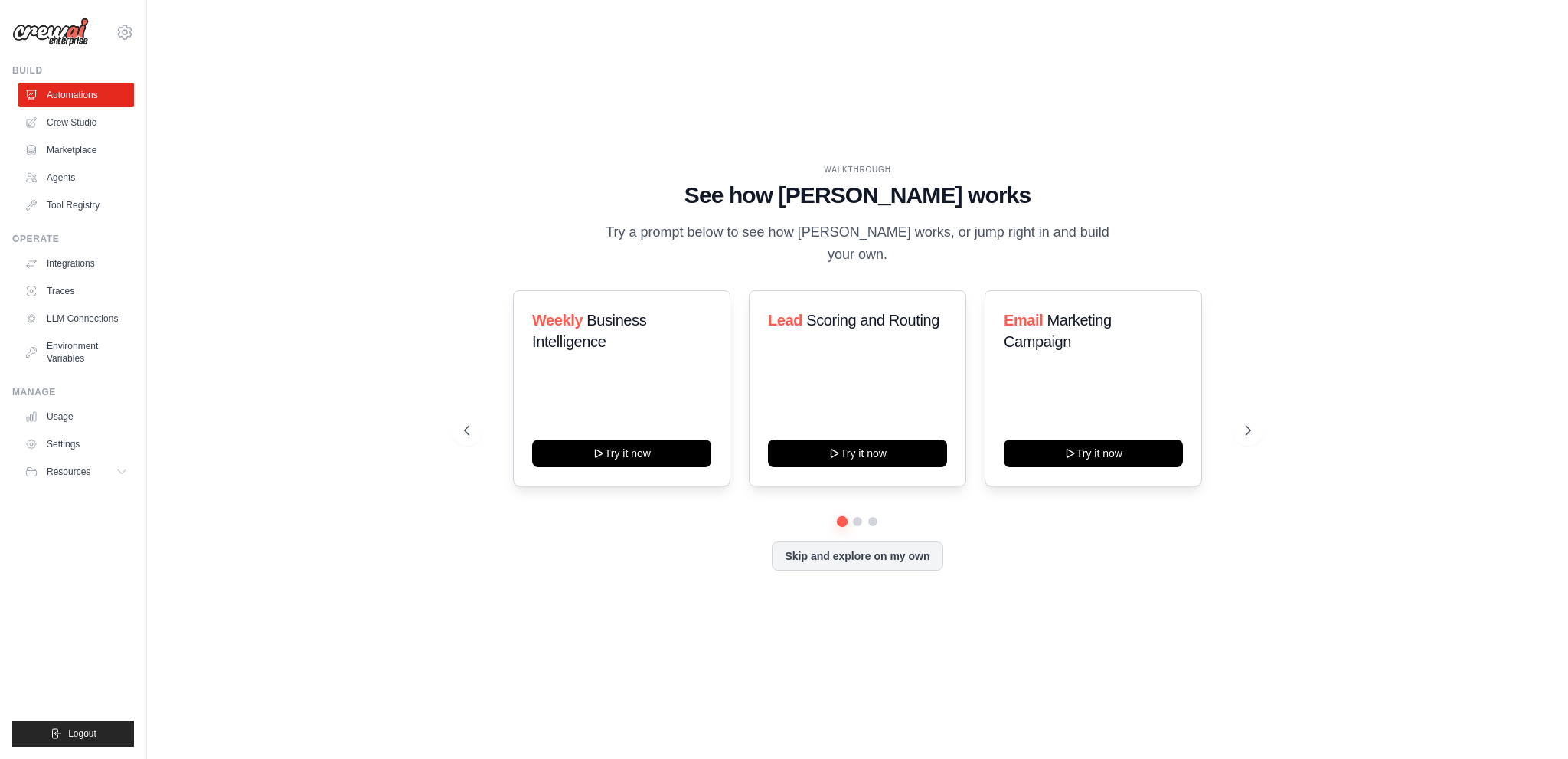
click at [846, 560] on div "WALKTHROUGH See how CrewAI works Try a prompt below to see how CrewAI works, or…" at bounding box center [857, 380] width 823 height 432
click at [849, 550] on button "Skip and explore on my own" at bounding box center [857, 554] width 171 height 29
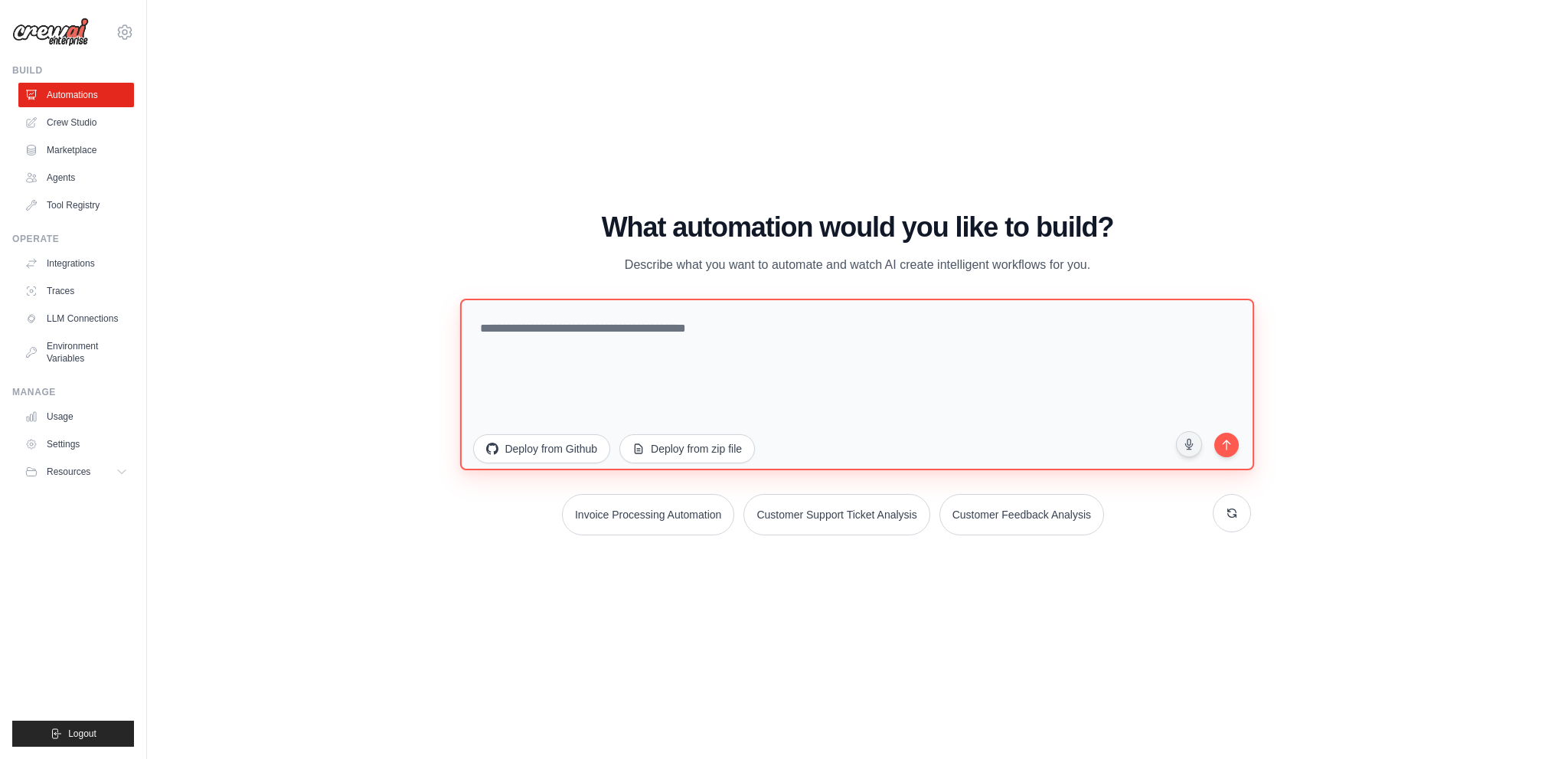
click at [591, 354] on textarea at bounding box center [857, 384] width 794 height 171
click at [251, 649] on div "WALKTHROUGH See how CrewAI works Try a prompt below to see how CrewAI works, or…" at bounding box center [857, 380] width 1372 height 728
click at [690, 353] on textarea at bounding box center [857, 384] width 794 height 171
paste textarea "**********"
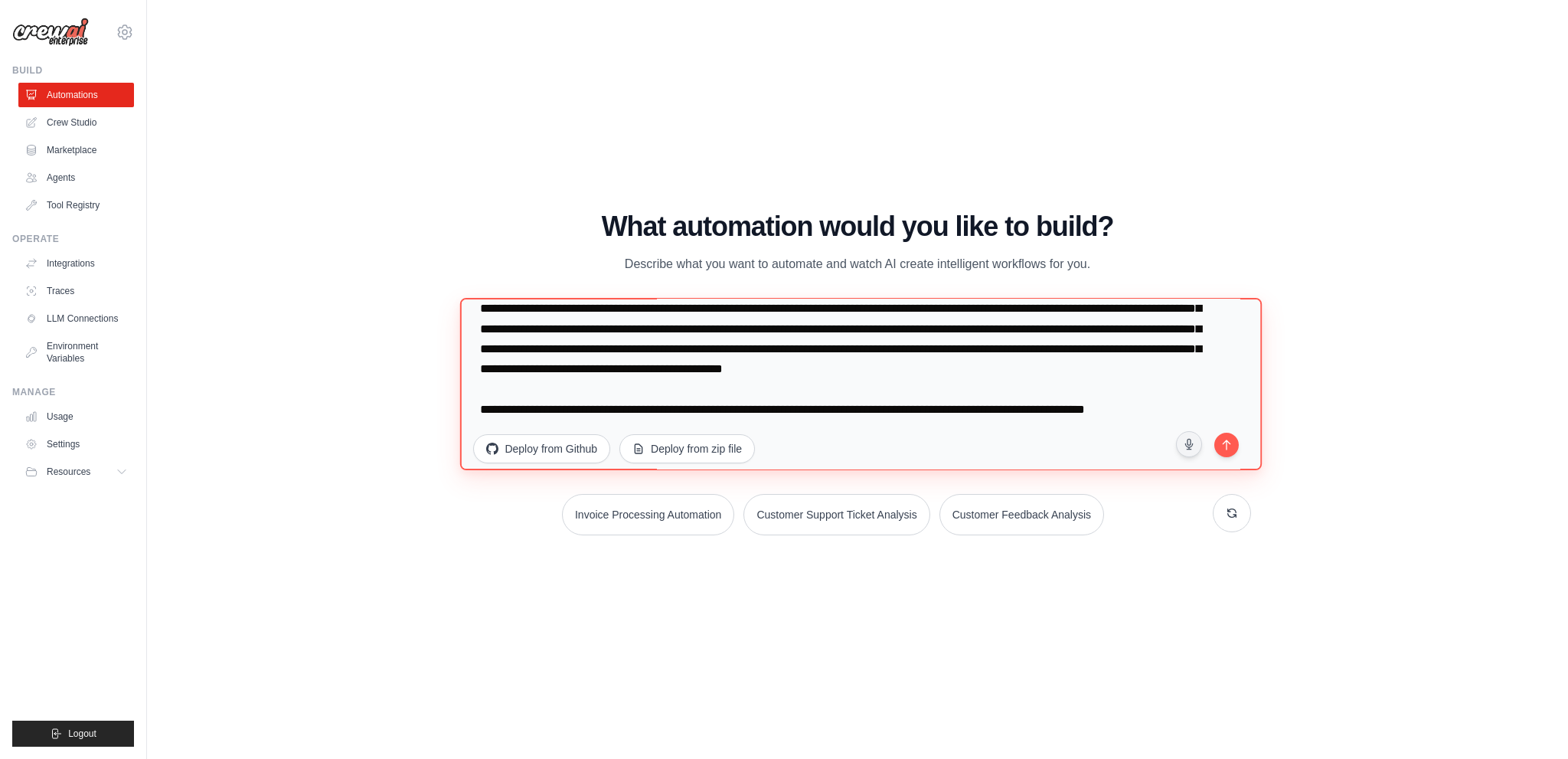
scroll to position [139, 0]
click at [536, 410] on textarea at bounding box center [861, 384] width 802 height 173
drag, startPoint x: 704, startPoint y: 391, endPoint x: 740, endPoint y: 394, distance: 36.1
click at [740, 394] on textarea at bounding box center [861, 384] width 802 height 173
click at [655, 406] on textarea at bounding box center [861, 384] width 802 height 173
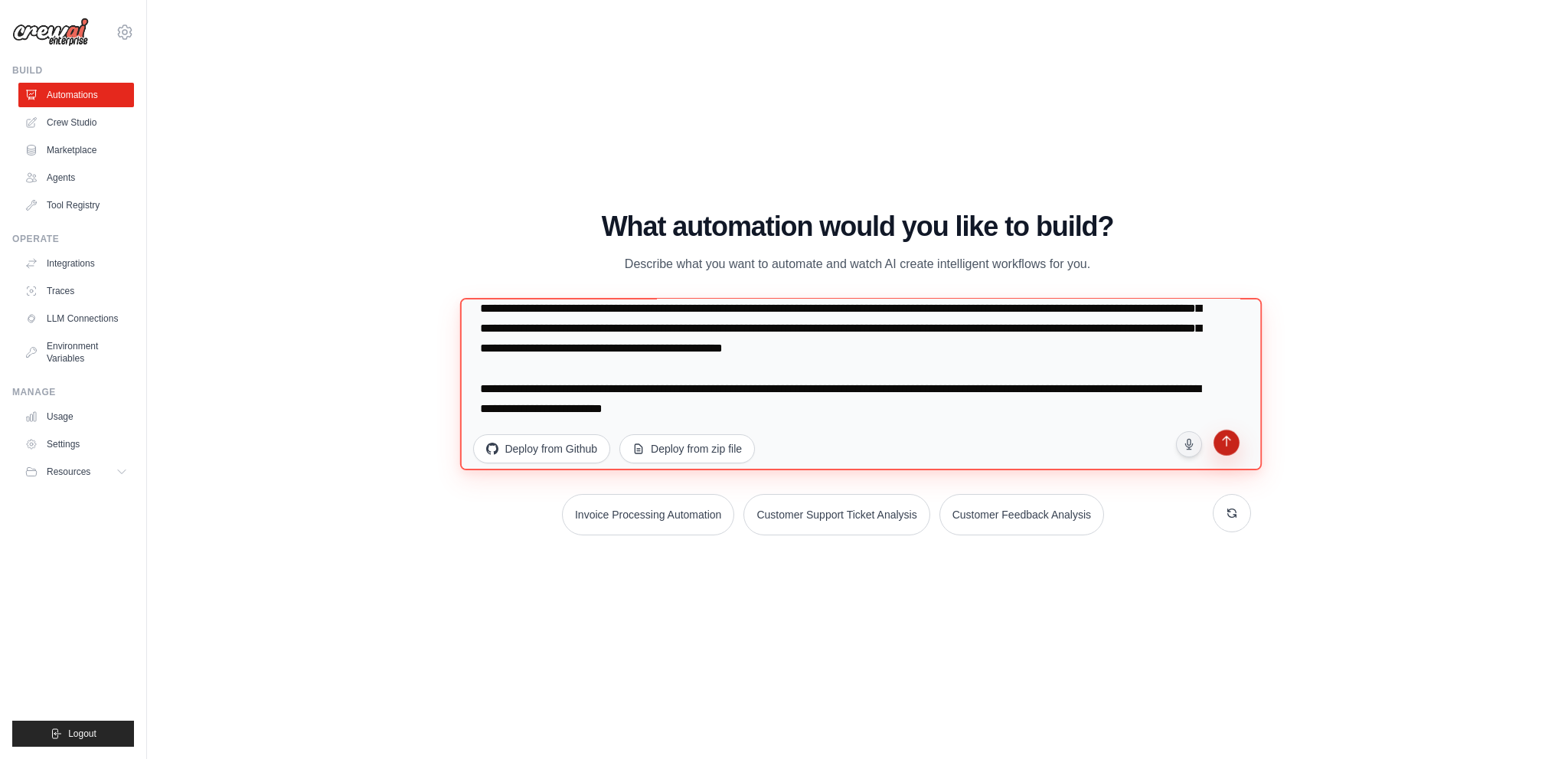
type textarea "**********"
click at [1235, 446] on button "submit" at bounding box center [1226, 445] width 29 height 29
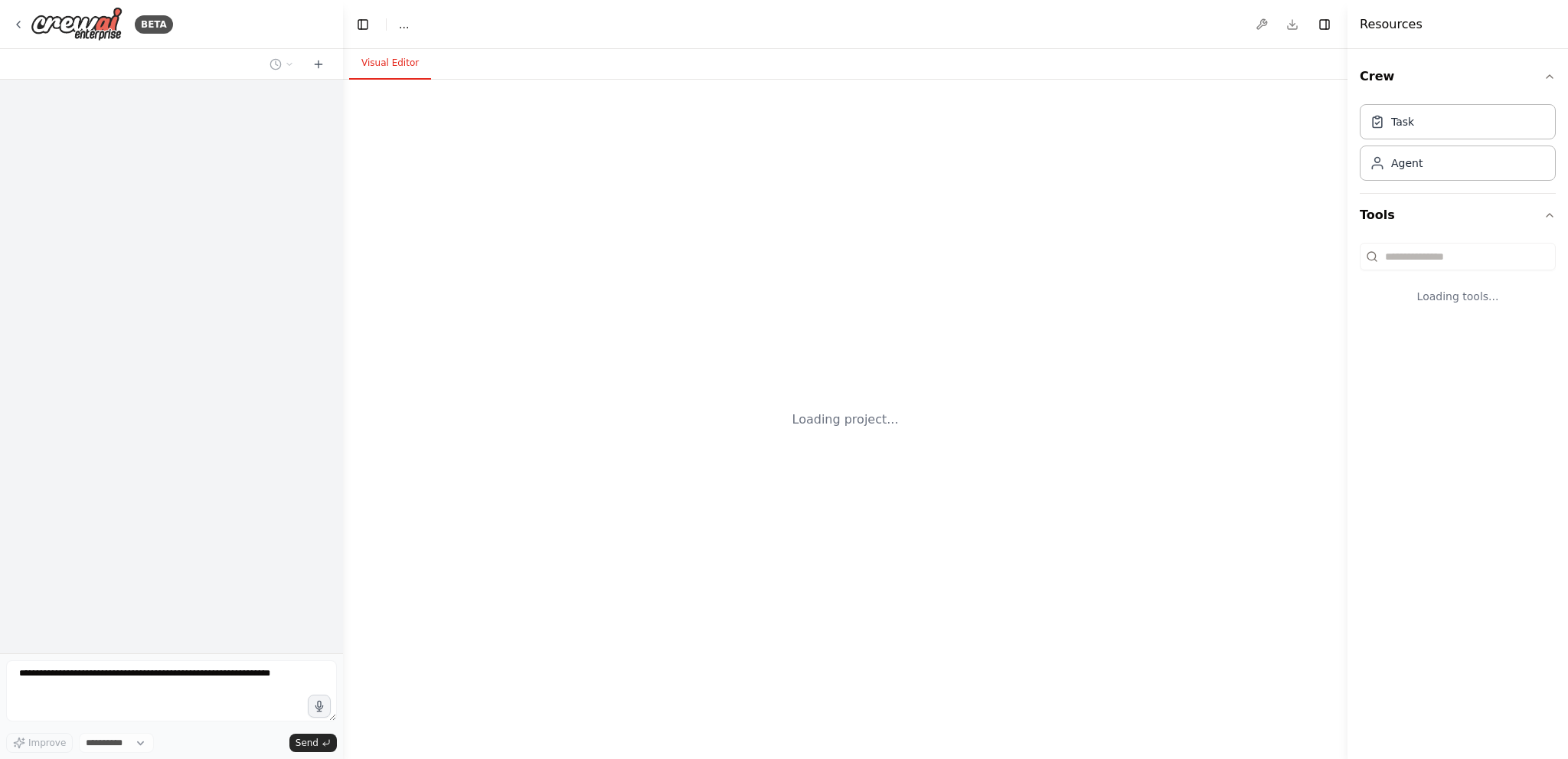
select select "****"
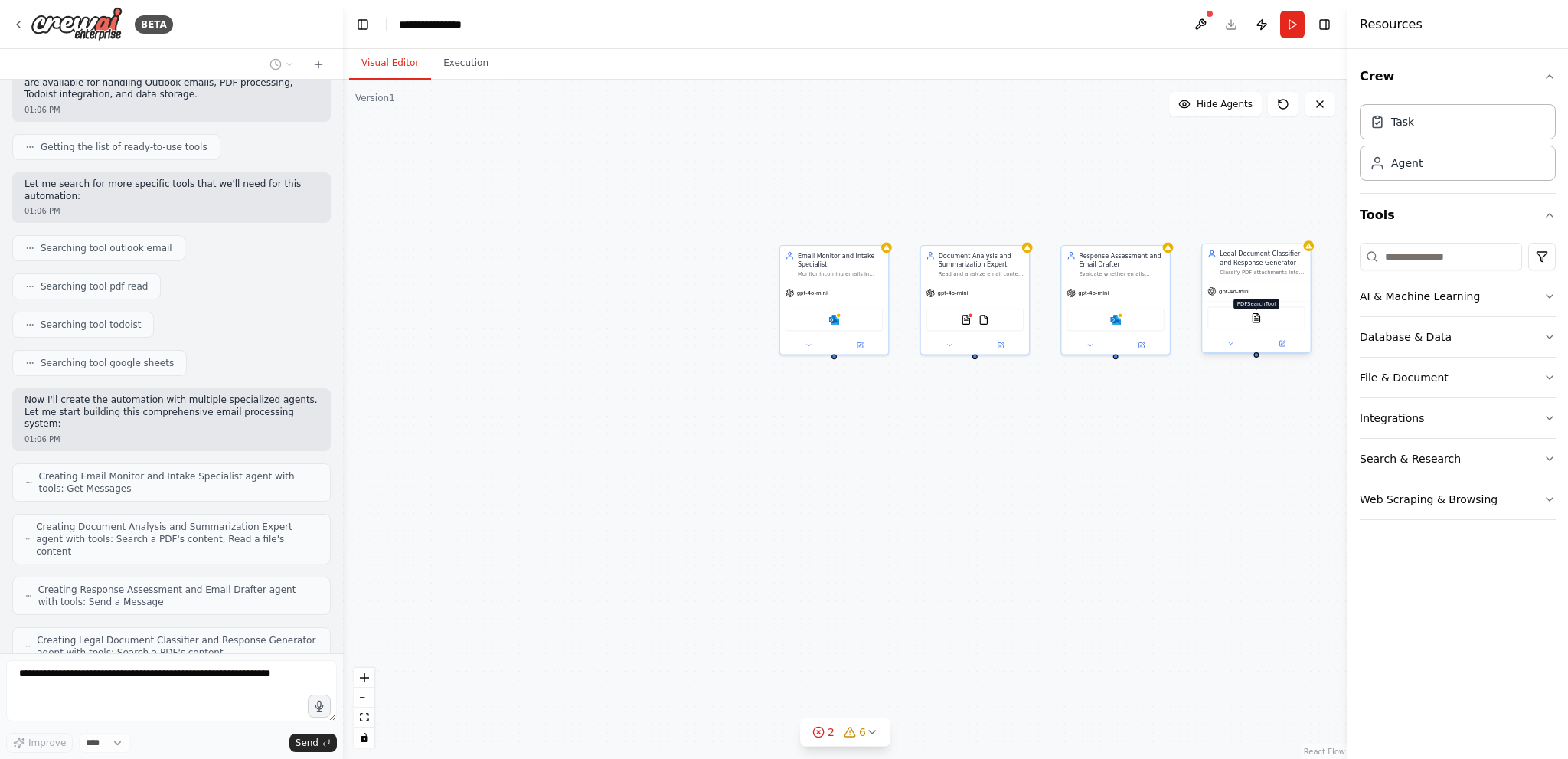
scroll to position [439, 0]
